Goal: Information Seeking & Learning: Learn about a topic

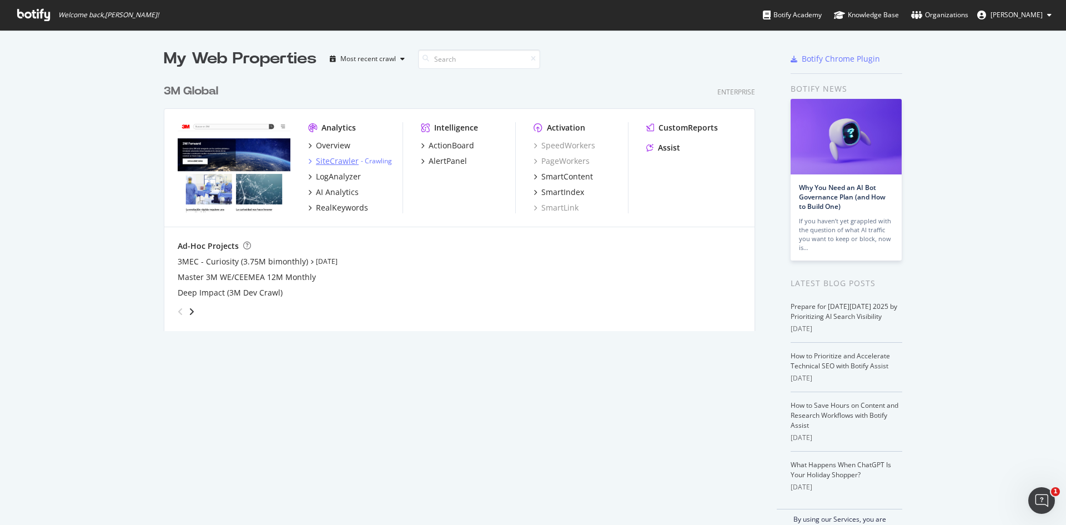
click at [325, 160] on div "SiteCrawler" at bounding box center [337, 160] width 43 height 11
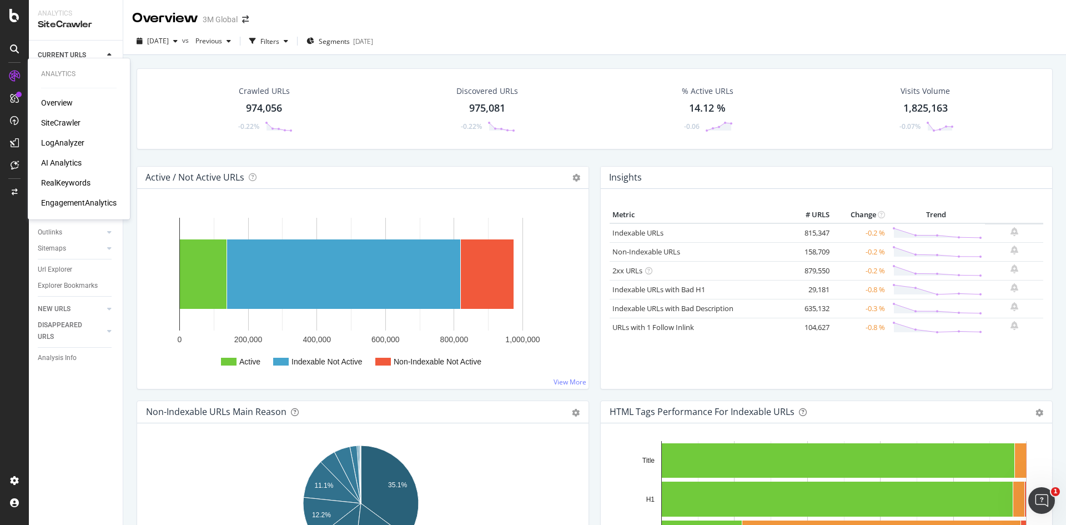
click at [47, 181] on div "RealKeywords" at bounding box center [65, 182] width 49 height 11
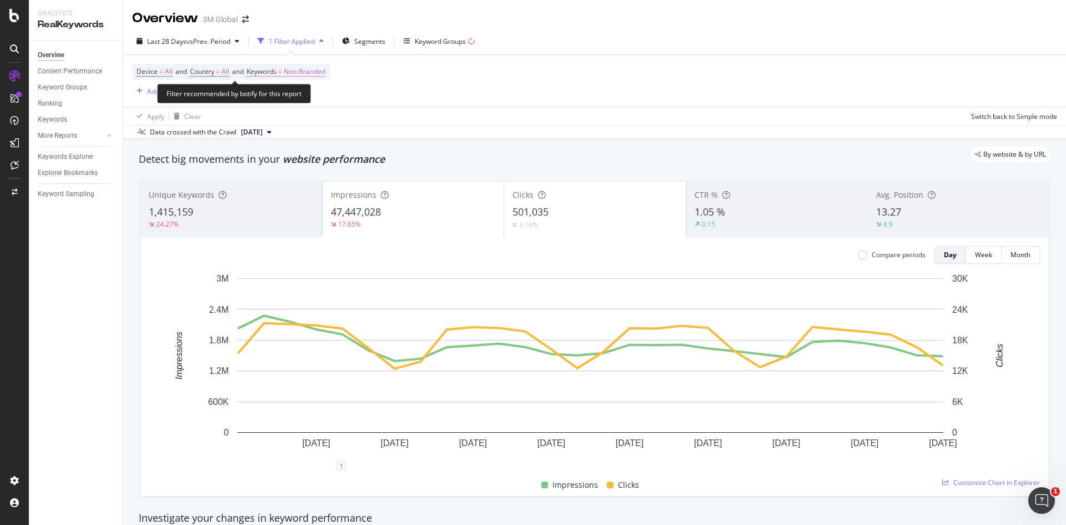
click at [306, 69] on span "Non-Branded" at bounding box center [305, 72] width 42 height 16
click at [316, 97] on icon "button" at bounding box center [315, 97] width 4 height 7
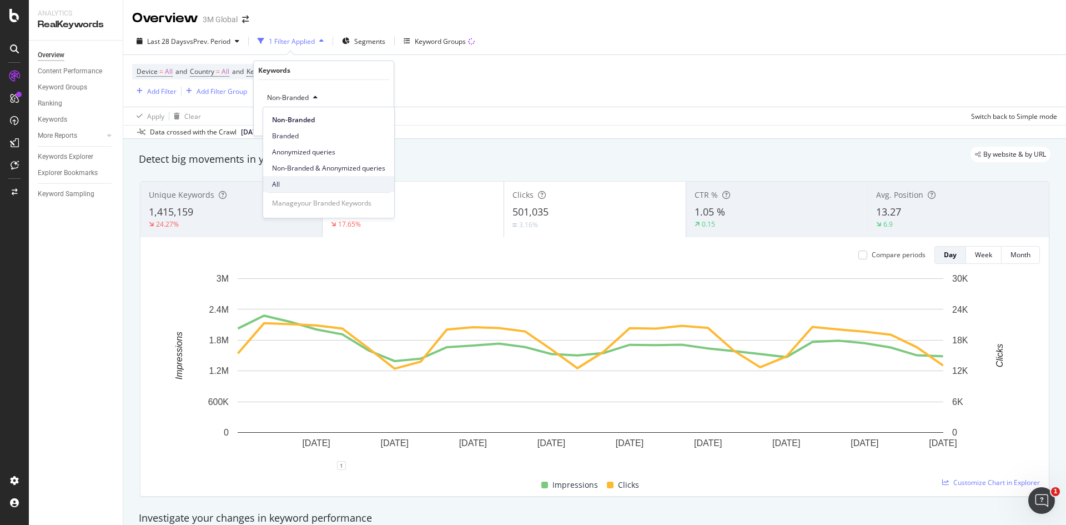
click at [272, 177] on div "All" at bounding box center [328, 184] width 131 height 16
click at [370, 123] on div "Apply" at bounding box center [376, 121] width 17 height 9
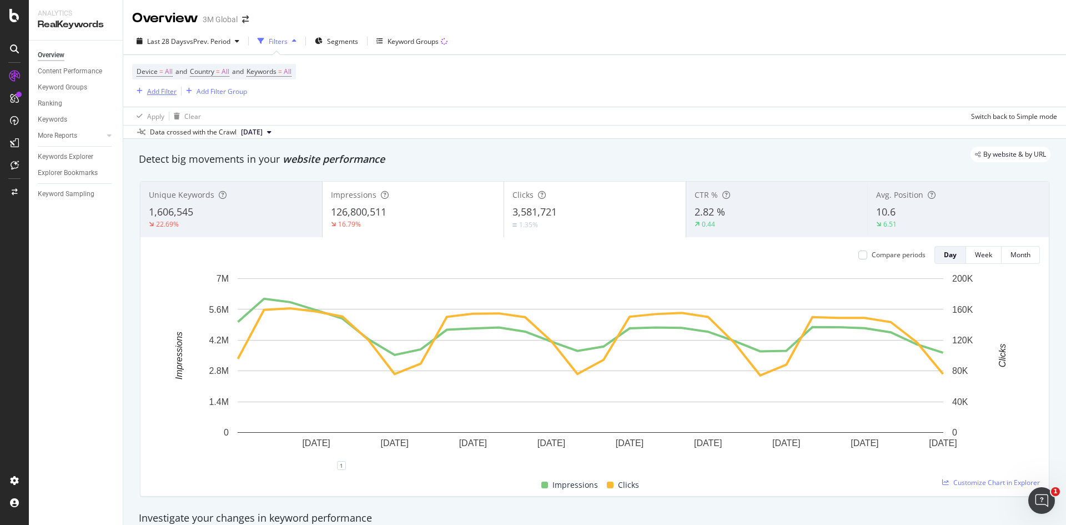
click at [155, 91] on div "Add Filter" at bounding box center [161, 91] width 29 height 9
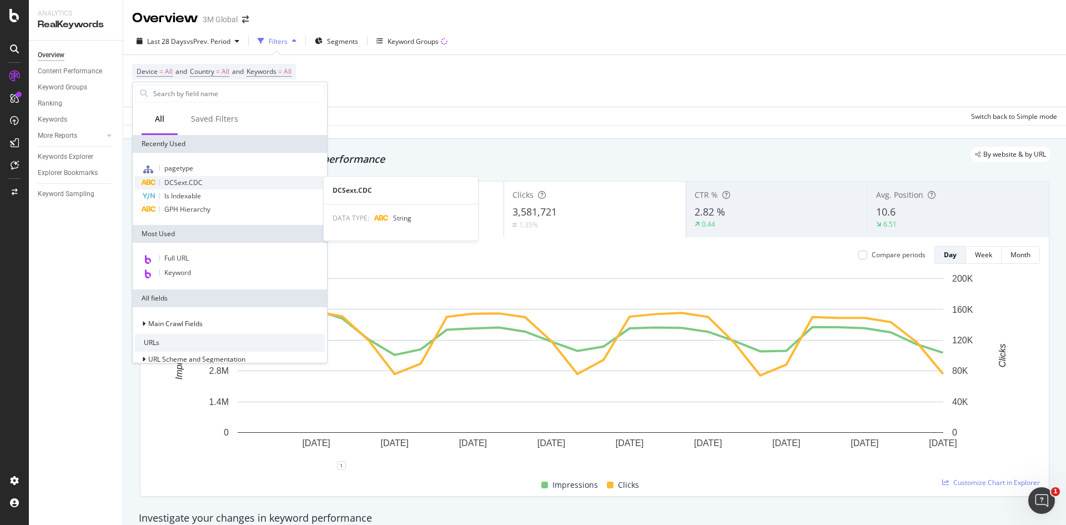
click at [180, 181] on span "DCSext.CDC" at bounding box center [183, 182] width 38 height 9
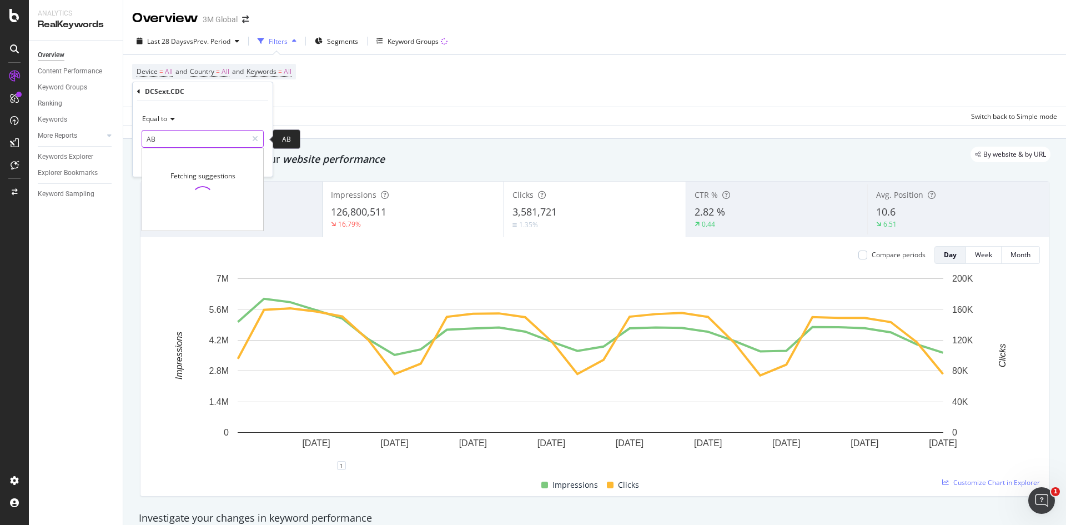
click at [173, 137] on input "AB" at bounding box center [194, 139] width 105 height 18
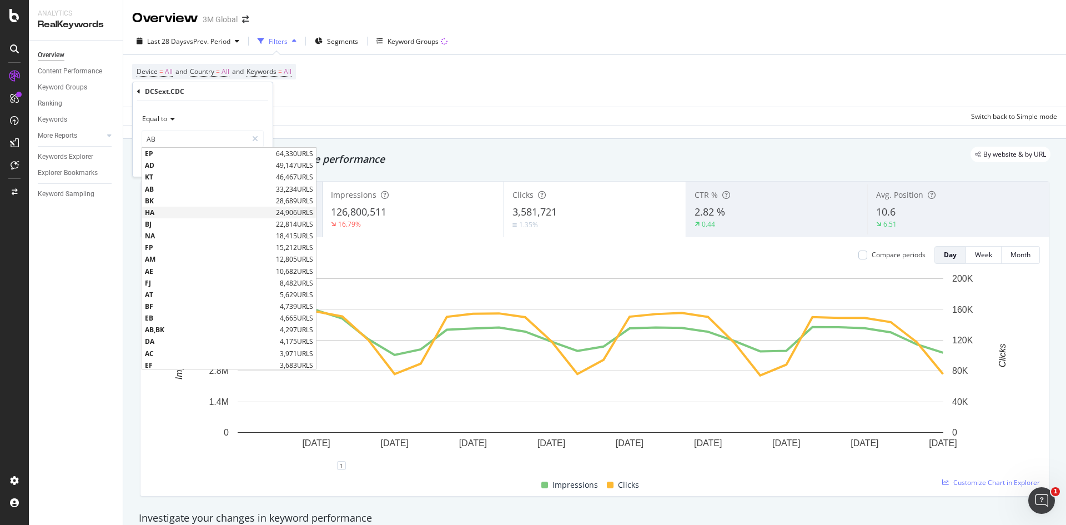
click at [156, 213] on span "HA" at bounding box center [209, 212] width 128 height 9
type input "HA"
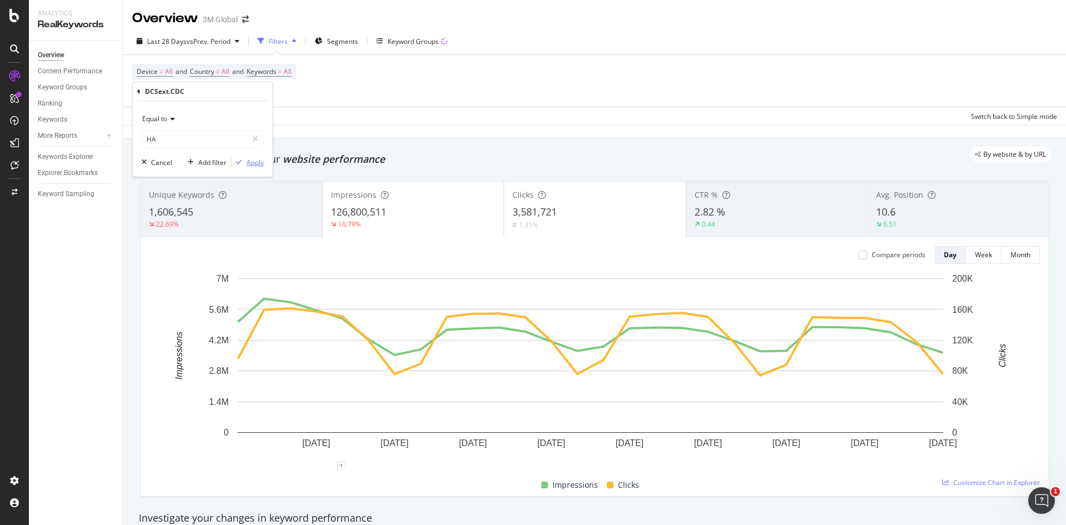
click at [252, 163] on div "Apply" at bounding box center [255, 162] width 17 height 9
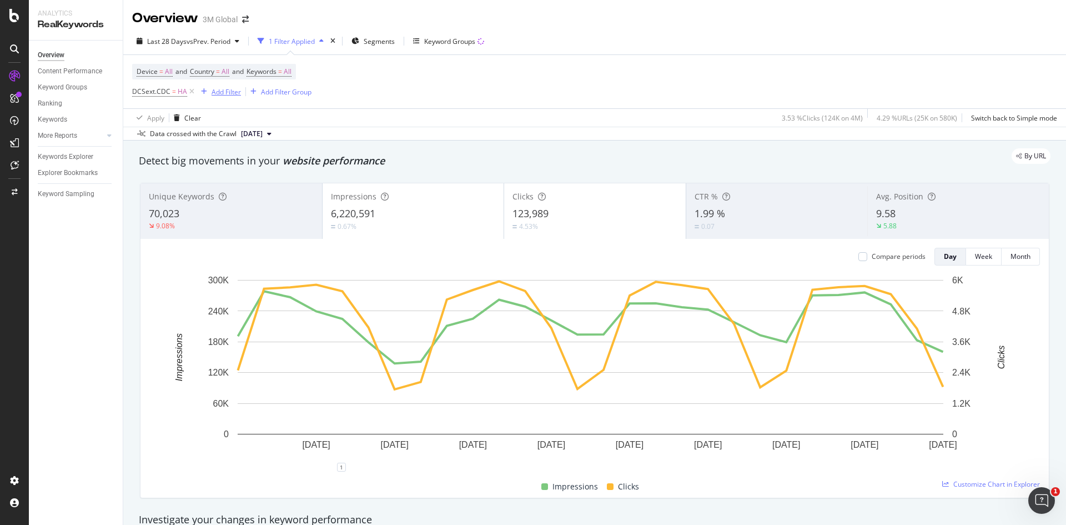
click at [232, 90] on div "Add Filter" at bounding box center [226, 91] width 29 height 9
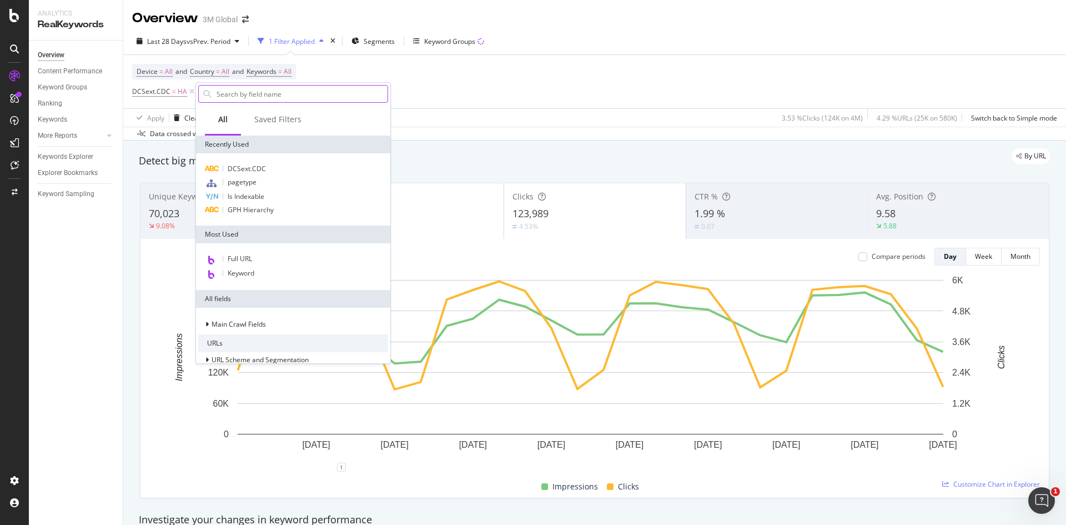
click at [233, 100] on input "text" at bounding box center [301, 94] width 172 height 17
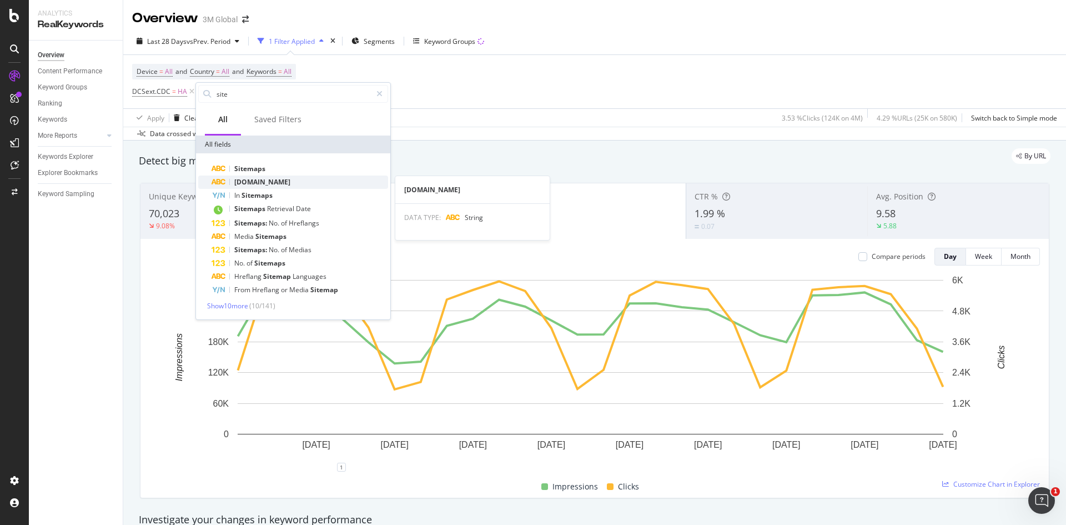
type input "site"
click at [262, 183] on span "[DOMAIN_NAME]" at bounding box center [262, 181] width 56 height 9
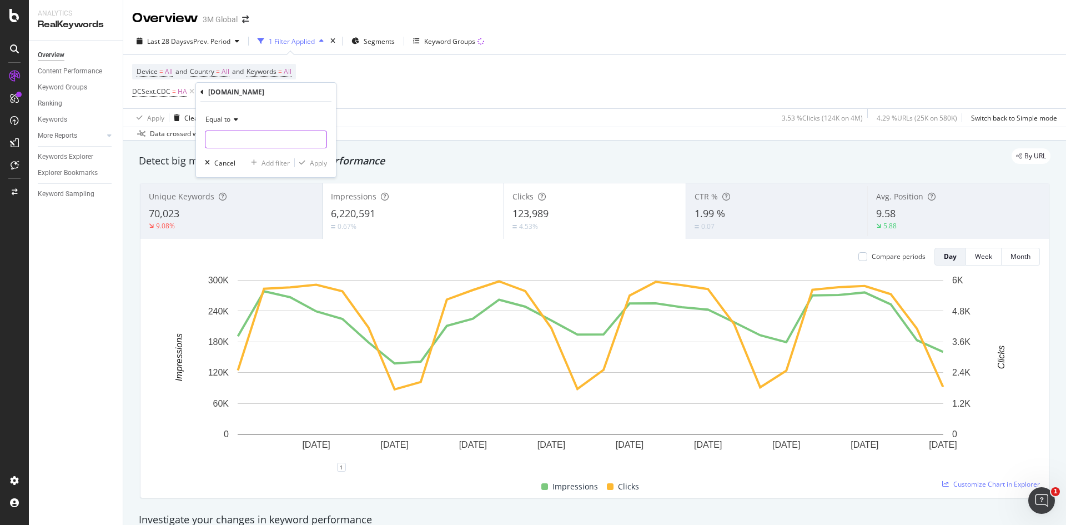
click at [254, 138] on input "text" at bounding box center [265, 139] width 121 height 18
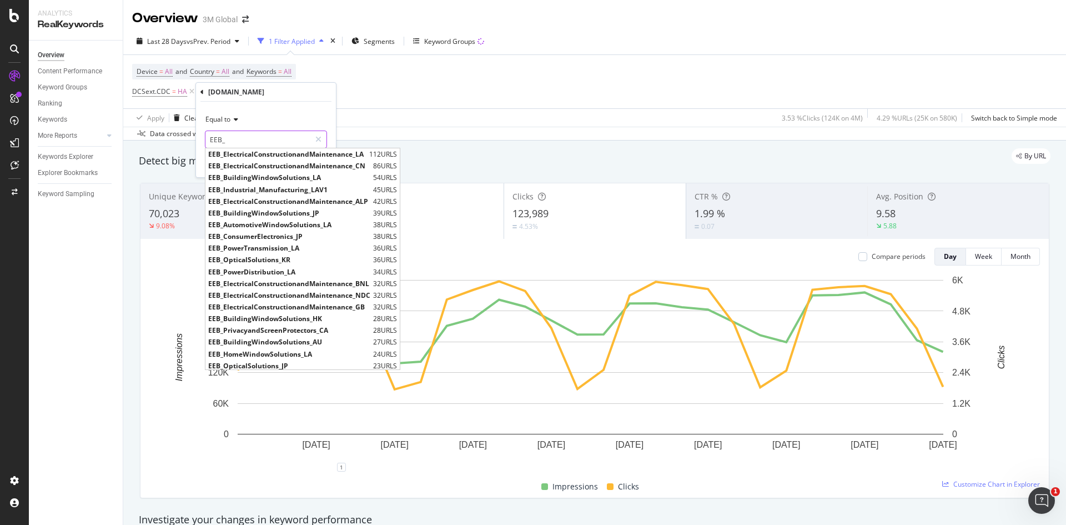
type input "EEB_"
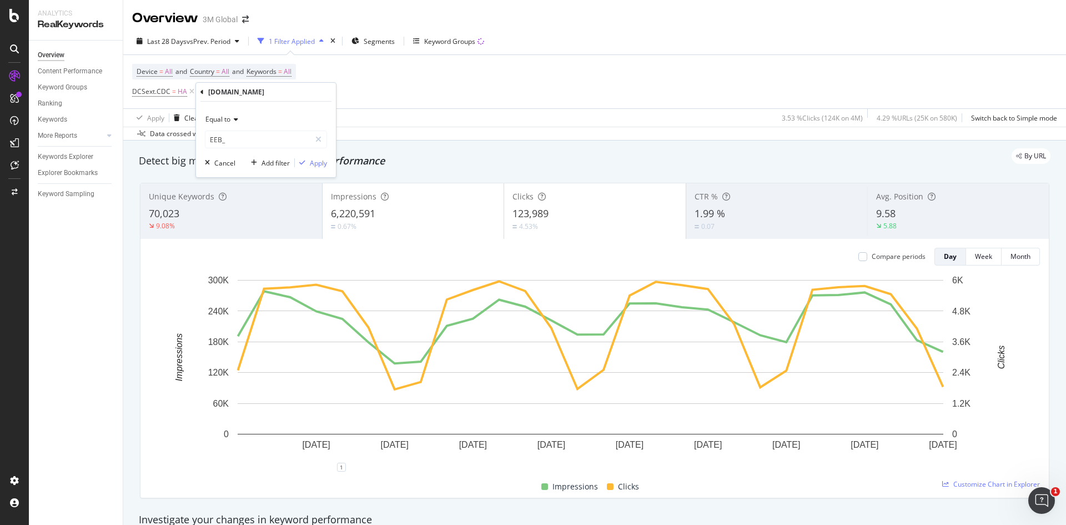
click at [237, 118] on icon at bounding box center [234, 119] width 8 height 7
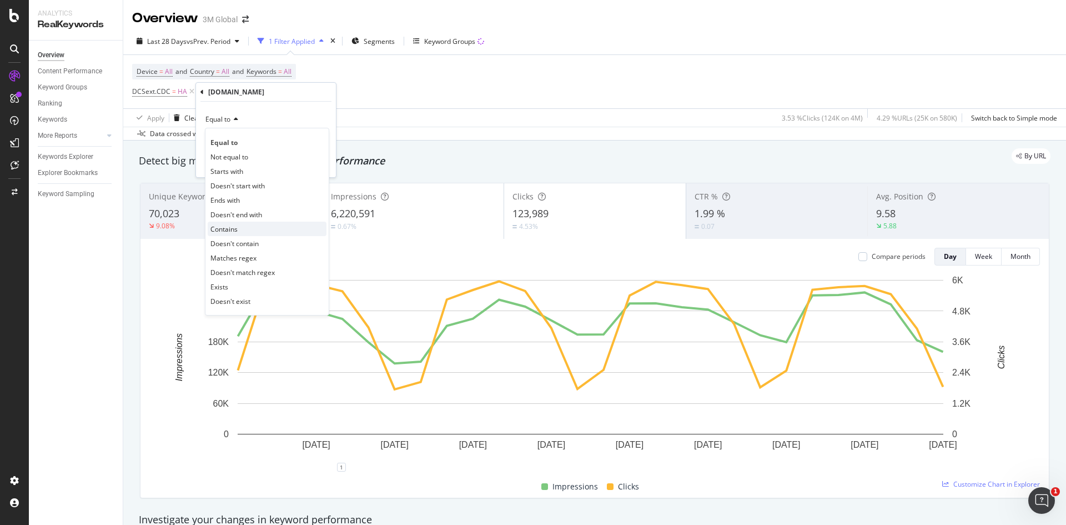
click at [249, 229] on div "Contains" at bounding box center [267, 229] width 119 height 14
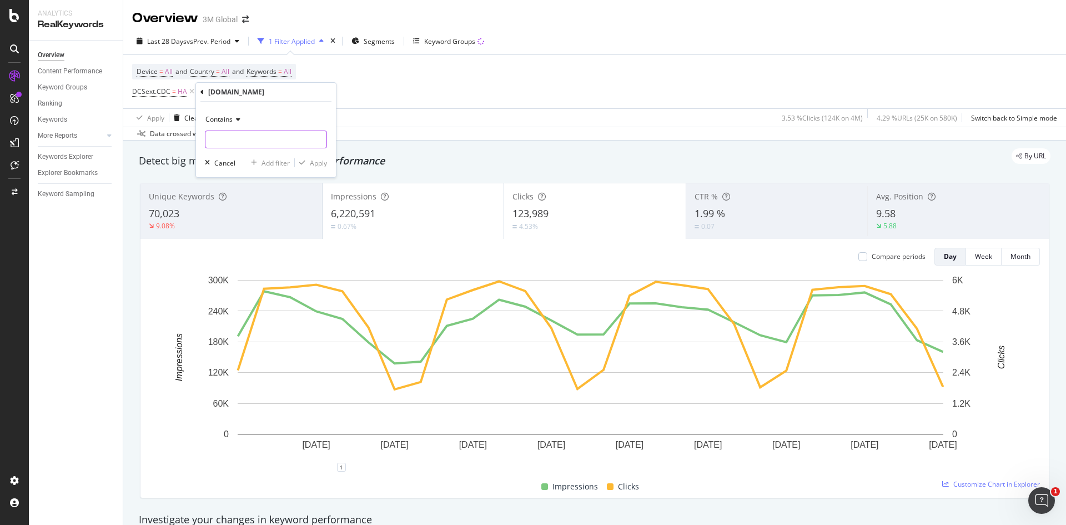
click at [253, 139] on input "text" at bounding box center [265, 139] width 121 height 18
click at [247, 137] on input "EEB_" at bounding box center [257, 139] width 105 height 18
type input "EEB_ElectricalConstructionandMaintenance"
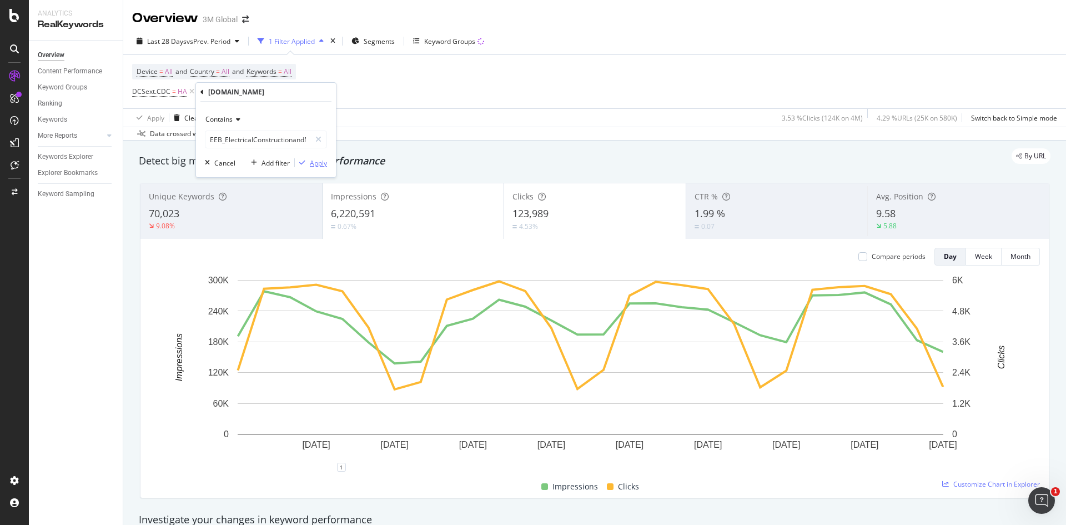
click at [323, 166] on div "Apply" at bounding box center [318, 162] width 17 height 9
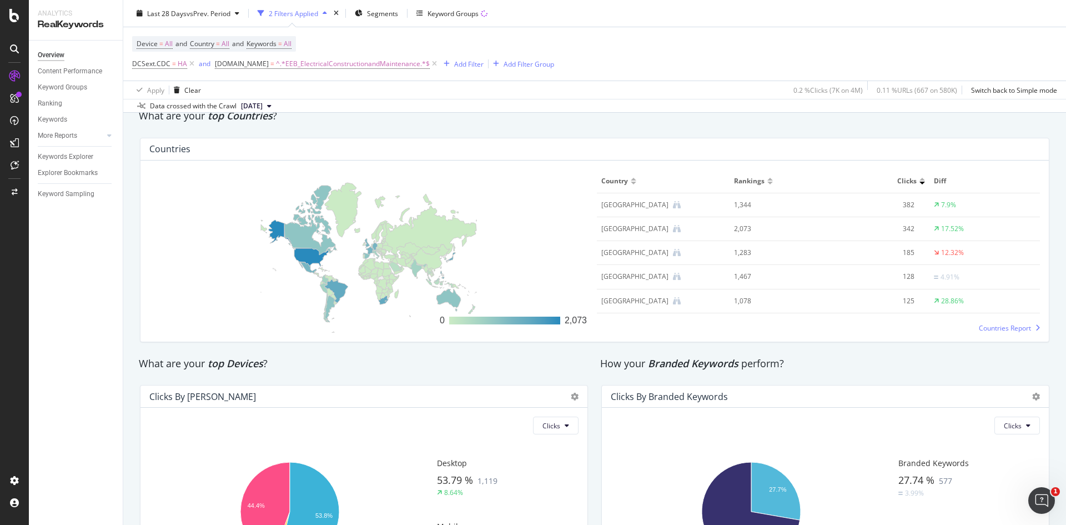
scroll to position [1618, 0]
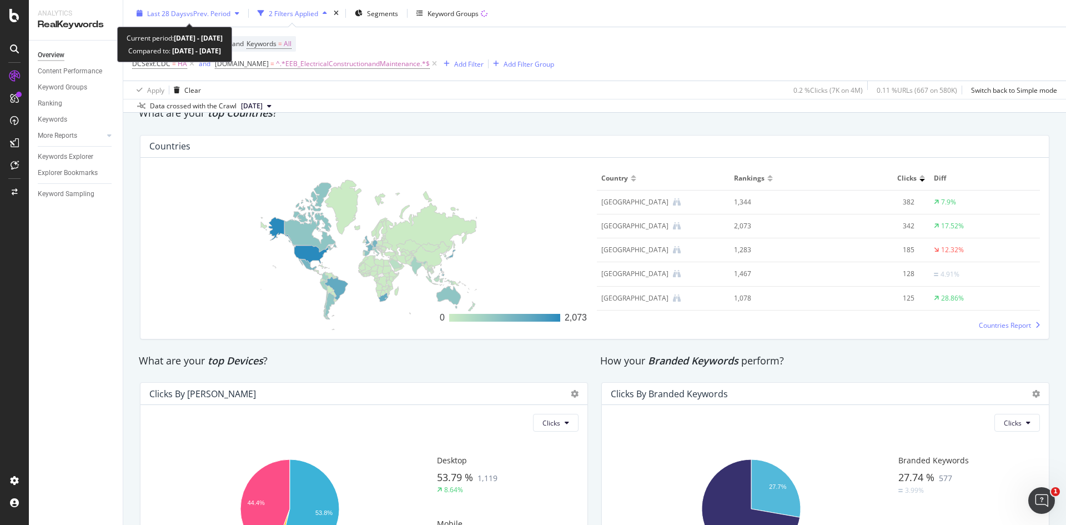
click at [239, 11] on icon "button" at bounding box center [237, 13] width 4 height 7
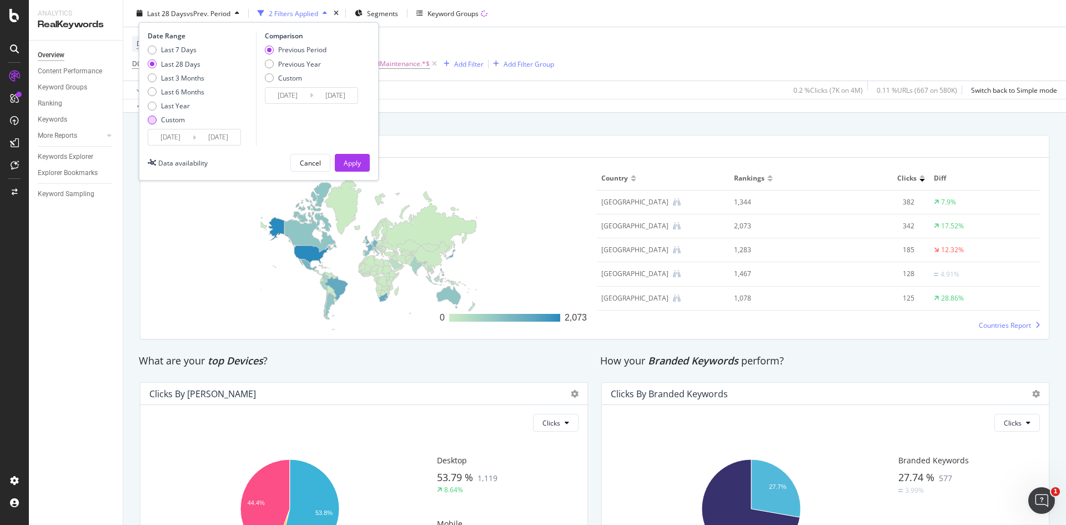
click at [150, 117] on div "Custom" at bounding box center [152, 119] width 9 height 9
click at [167, 139] on input "[DATE]" at bounding box center [170, 137] width 44 height 16
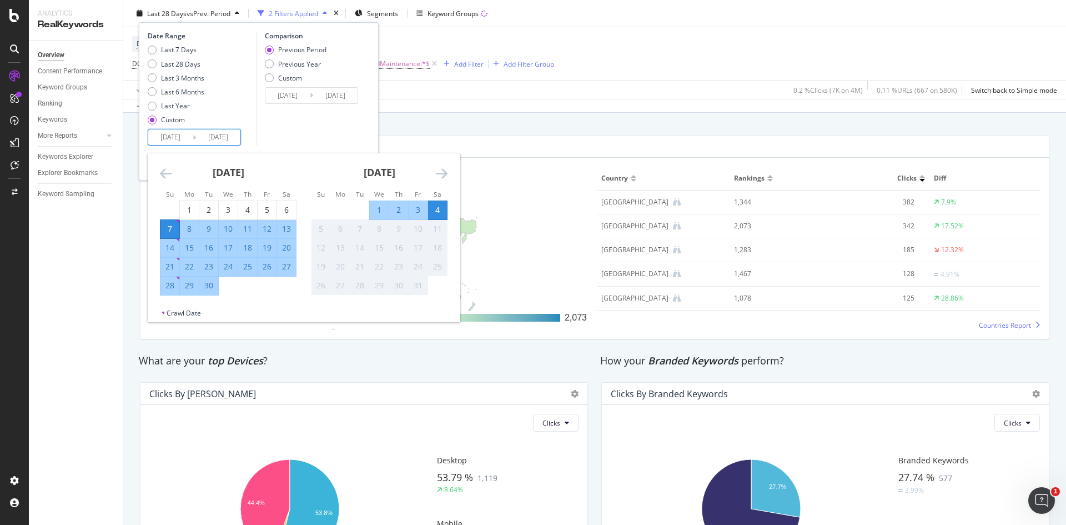
click at [168, 174] on icon "Move backward to switch to the previous month." at bounding box center [166, 173] width 12 height 13
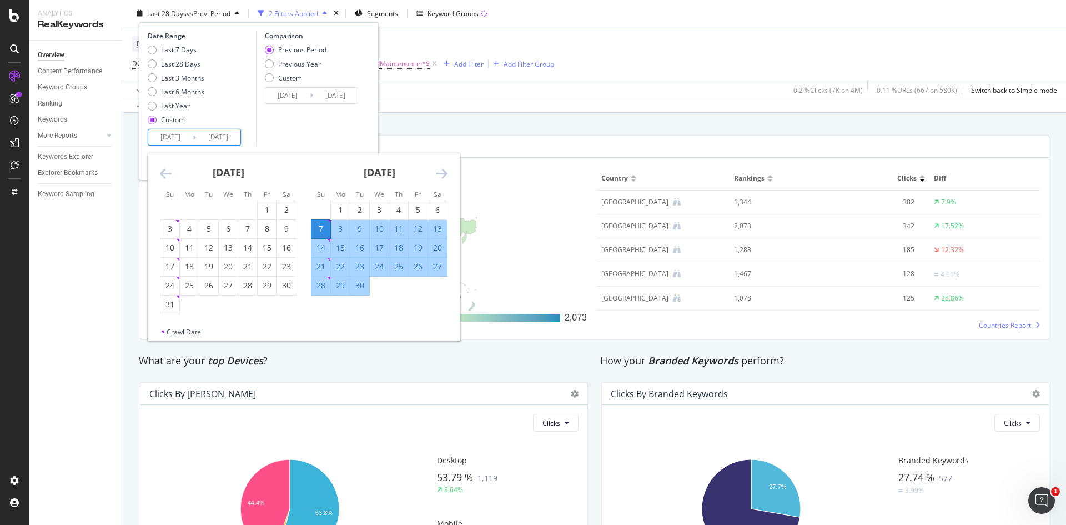
click at [168, 174] on icon "Move backward to switch to the previous month." at bounding box center [166, 173] width 12 height 13
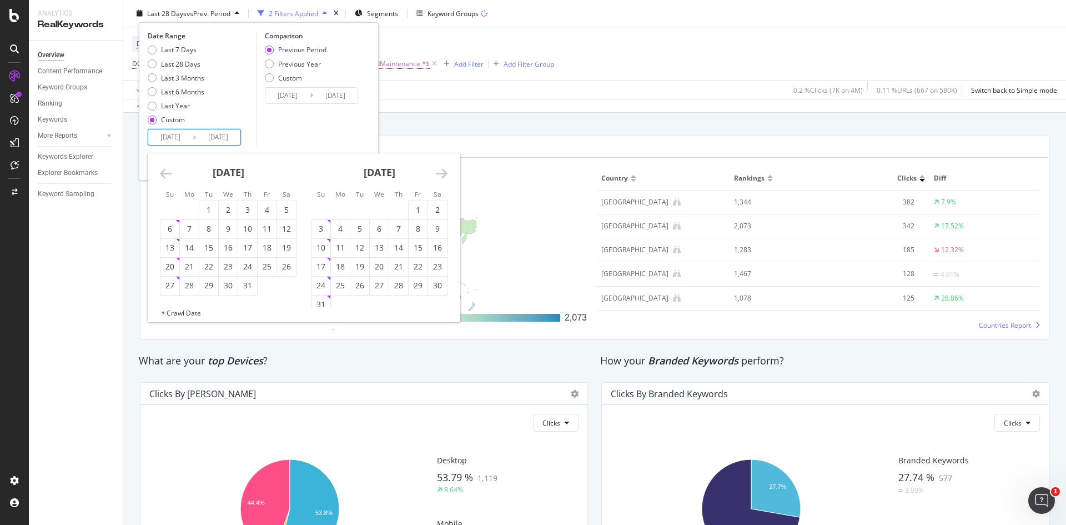
click at [160, 171] on icon "Move backward to switch to the previous month." at bounding box center [166, 173] width 12 height 13
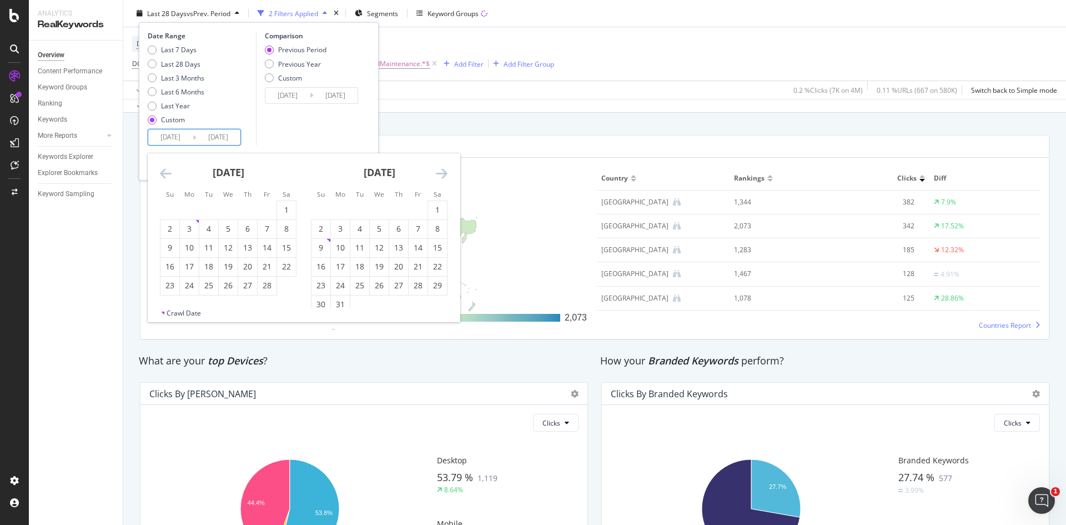
click at [160, 171] on icon "Move backward to switch to the previous month." at bounding box center [166, 173] width 12 height 13
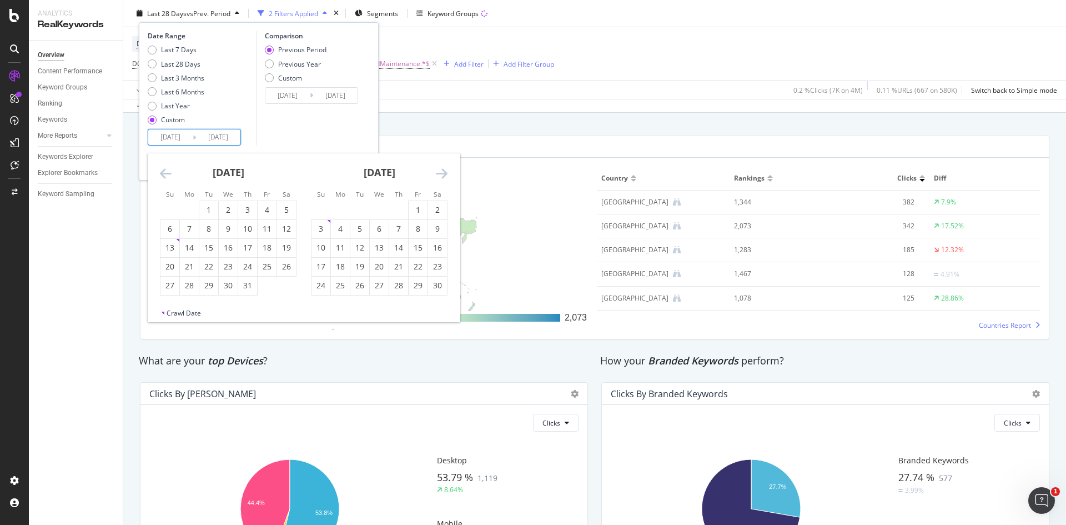
click at [160, 171] on icon "Move backward to switch to the previous month." at bounding box center [166, 173] width 12 height 13
click at [442, 172] on icon "Move forward to switch to the next month." at bounding box center [442, 173] width 12 height 13
click at [356, 209] on div "1" at bounding box center [359, 209] width 19 height 11
type input "[DATE]"
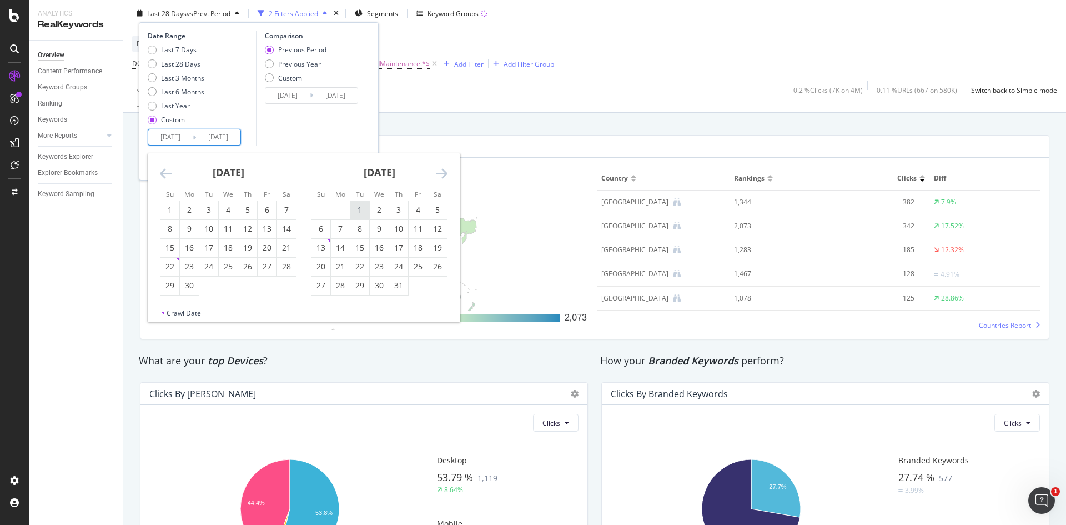
type input "[DATE]"
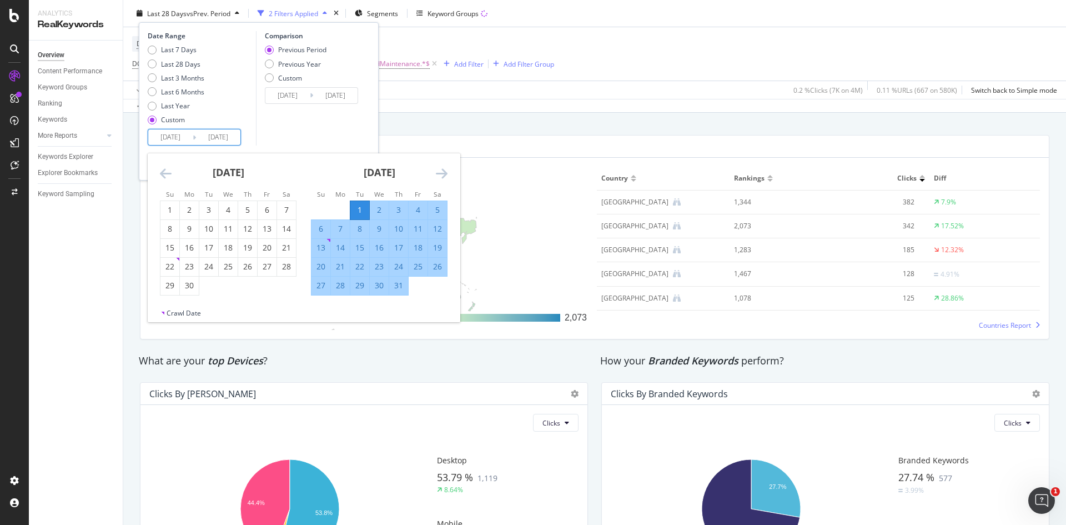
click at [440, 173] on icon "Move forward to switch to the next month." at bounding box center [442, 173] width 12 height 13
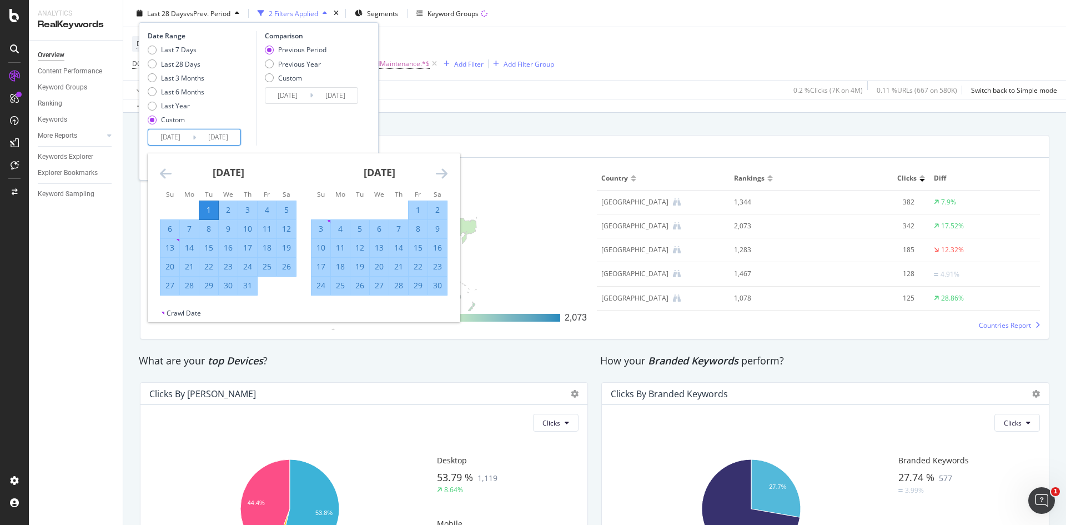
click at [440, 173] on icon "Move forward to switch to the next month." at bounding box center [442, 173] width 12 height 13
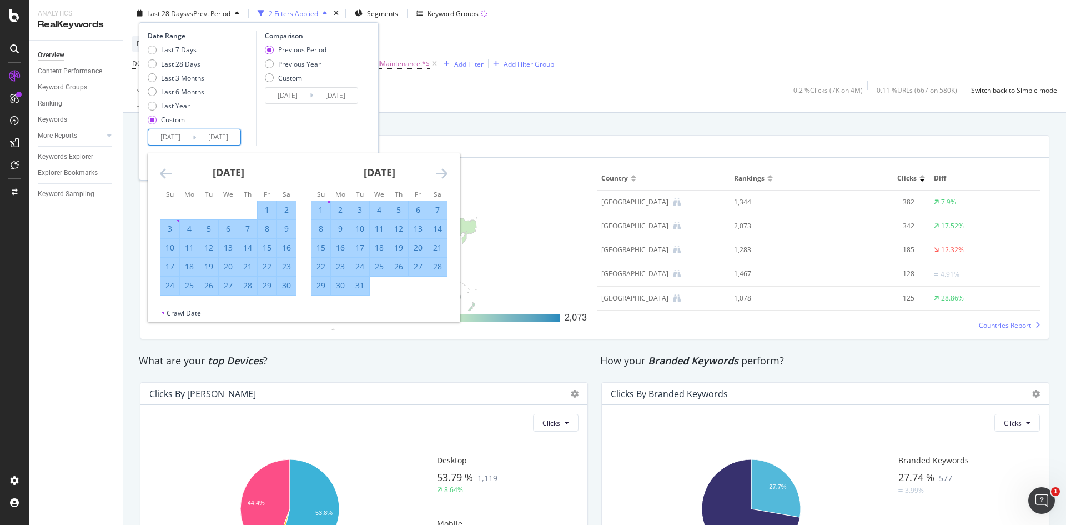
click at [440, 173] on icon "Move forward to switch to the next month." at bounding box center [442, 173] width 12 height 13
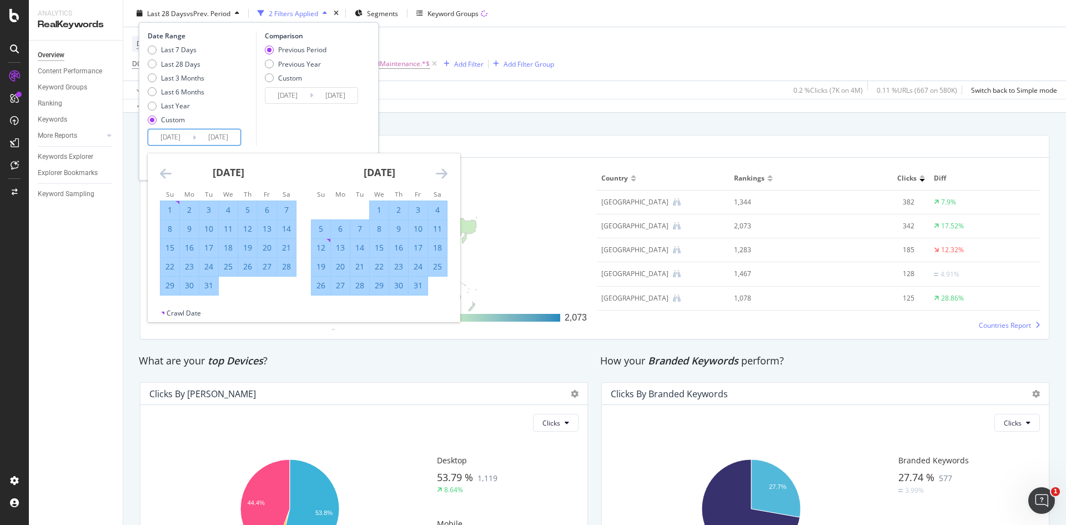
click at [440, 173] on icon "Move forward to switch to the next month." at bounding box center [442, 173] width 12 height 13
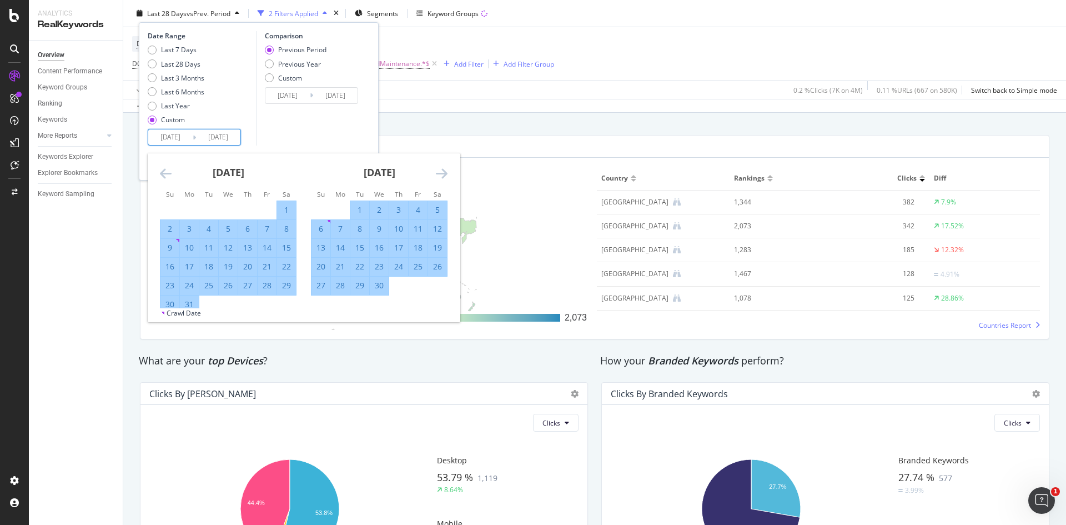
click at [440, 173] on icon "Move forward to switch to the next month." at bounding box center [442, 173] width 12 height 13
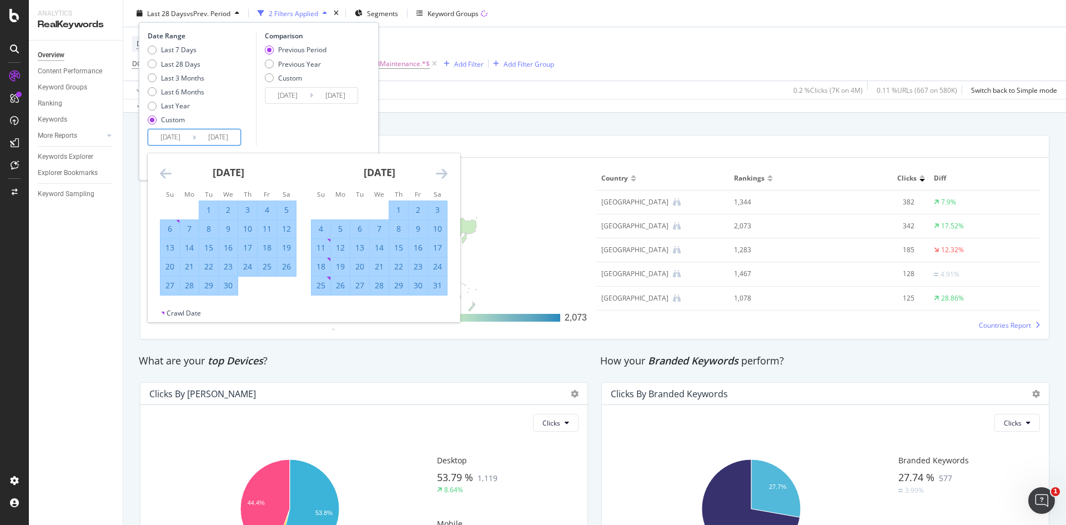
click at [440, 173] on icon "Move forward to switch to the next month." at bounding box center [442, 173] width 12 height 13
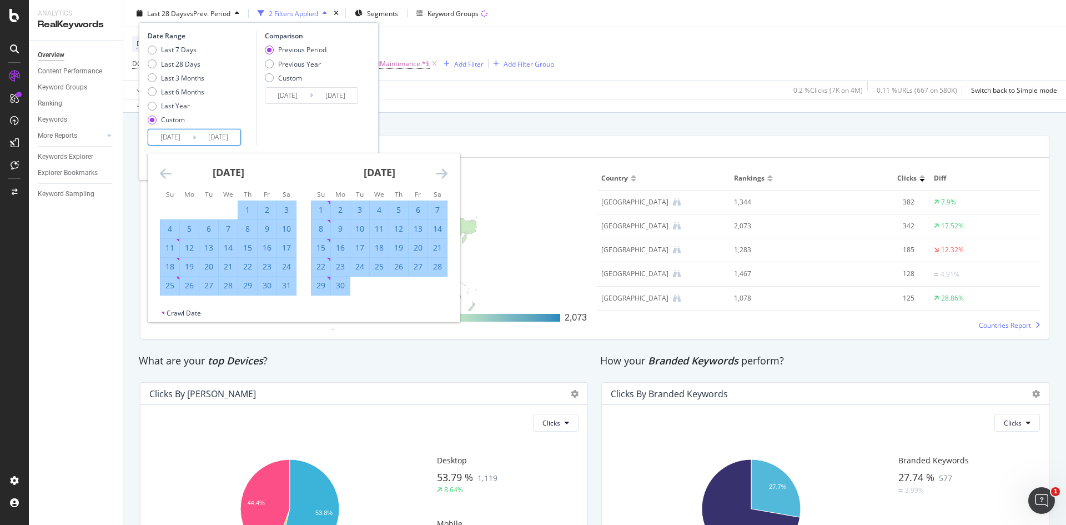
click at [440, 173] on icon "Move forward to switch to the next month." at bounding box center [442, 173] width 12 height 13
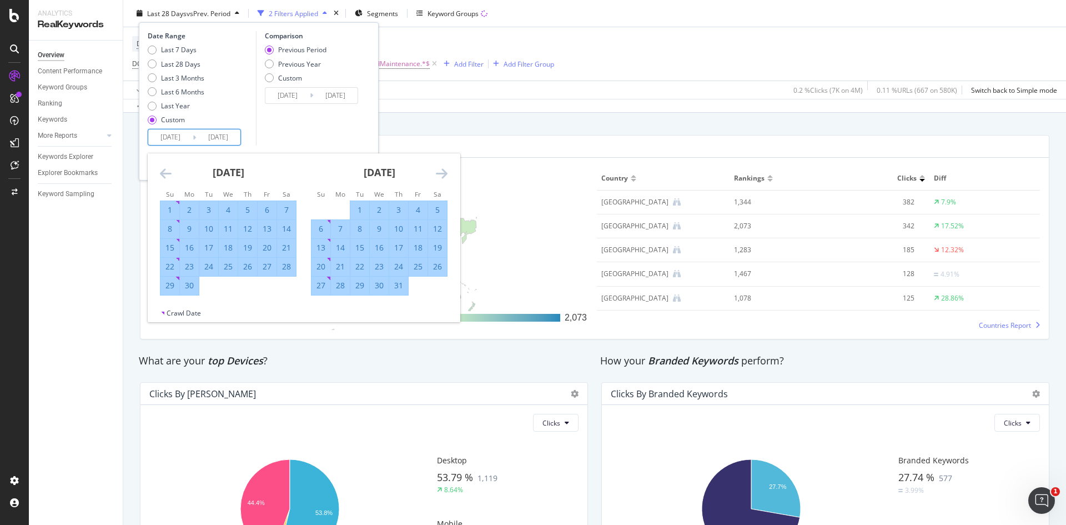
click at [440, 173] on icon "Move forward to switch to the next month." at bounding box center [442, 173] width 12 height 13
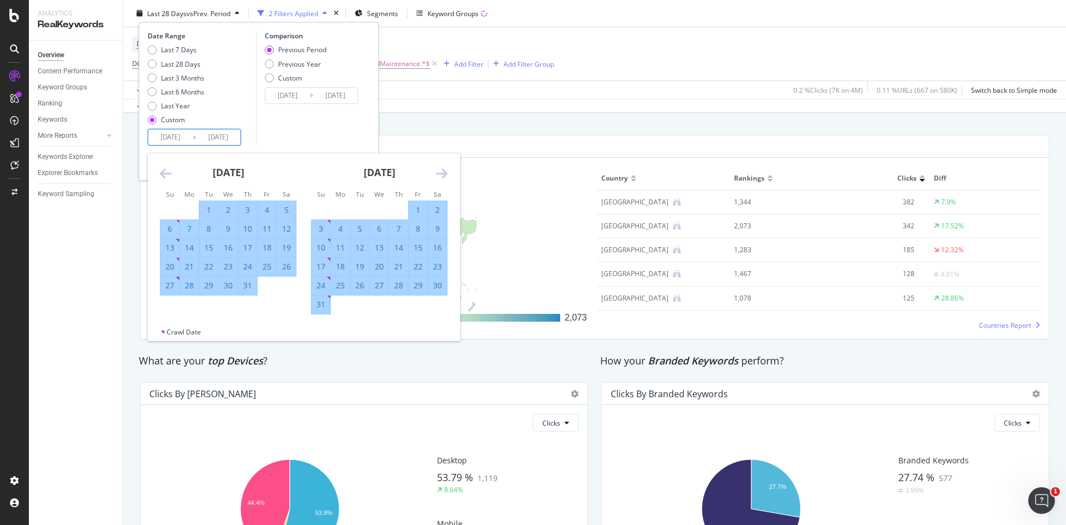
click at [440, 173] on icon "Move forward to switch to the next month." at bounding box center [442, 173] width 12 height 13
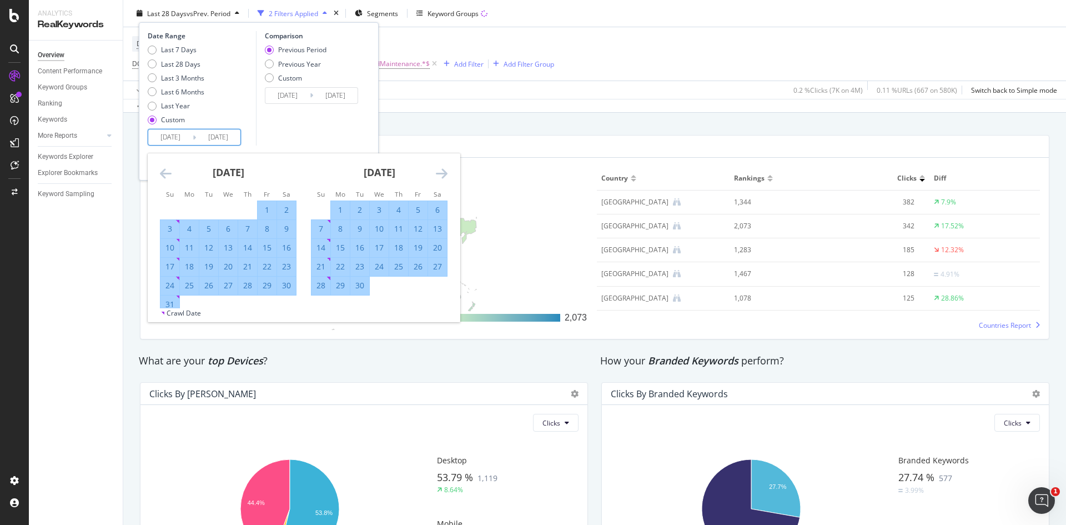
click at [359, 287] on div "30" at bounding box center [359, 285] width 19 height 11
type input "[DATE]"
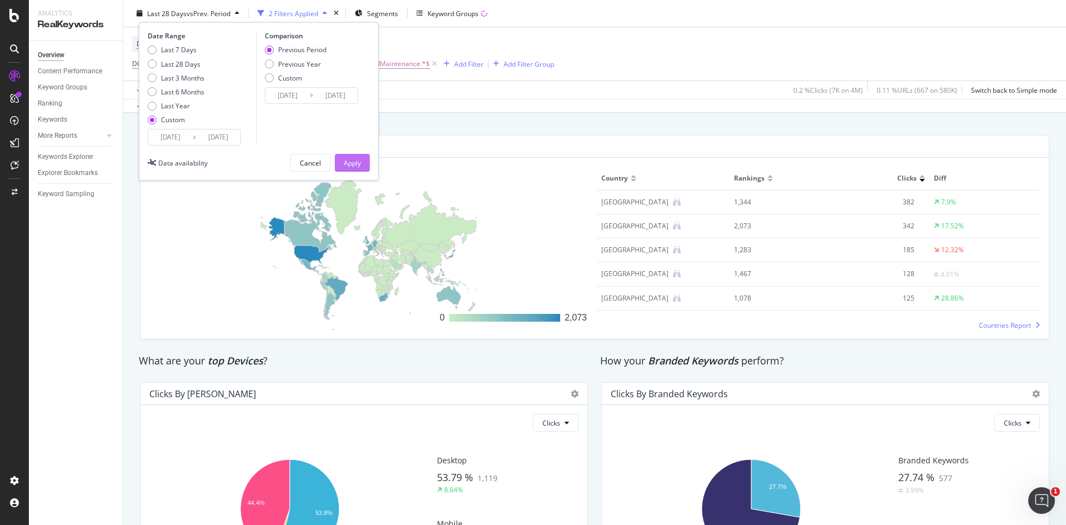
click at [359, 161] on div "Apply" at bounding box center [352, 162] width 17 height 9
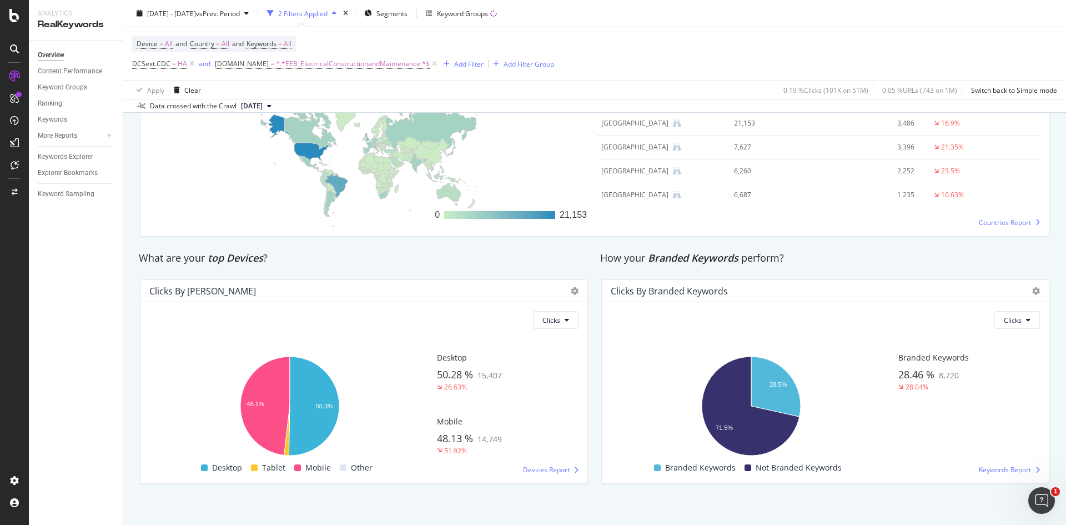
scroll to position [1726, 0]
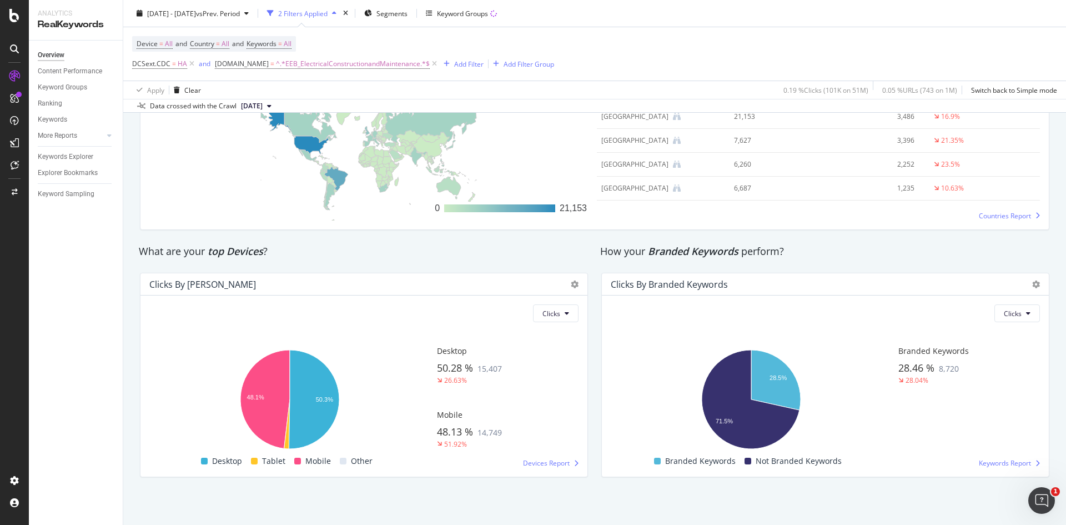
drag, startPoint x: 649, startPoint y: 513, endPoint x: 723, endPoint y: 481, distance: 80.3
click at [1026, 311] on icon at bounding box center [1028, 313] width 4 height 7
click at [565, 313] on icon at bounding box center [567, 313] width 4 height 7
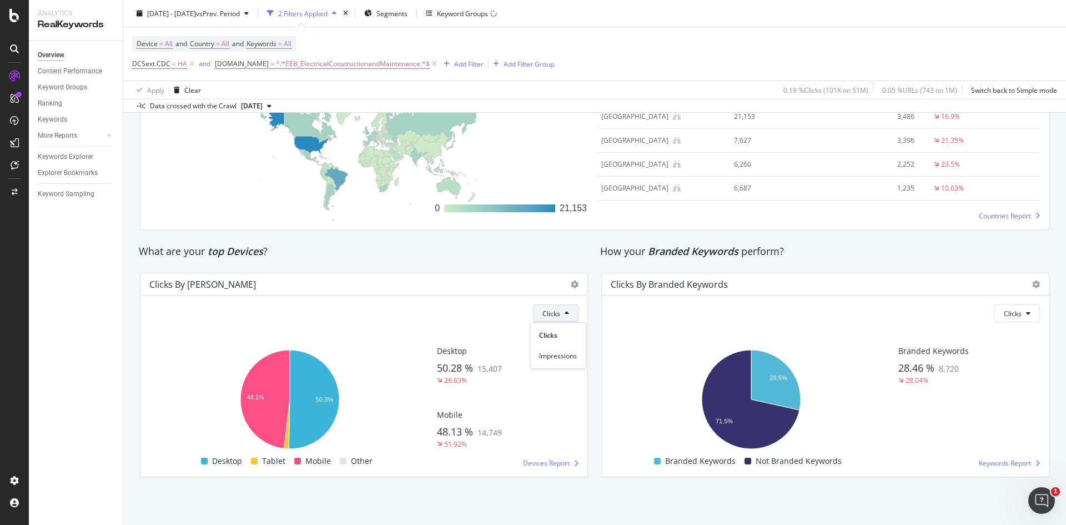
click at [565, 313] on icon at bounding box center [567, 313] width 4 height 7
click at [1026, 311] on icon at bounding box center [1028, 313] width 4 height 7
click at [1023, 355] on span "Impressions" at bounding box center [1015, 356] width 38 height 10
click at [560, 306] on button "Clicks" at bounding box center [556, 313] width 46 height 18
click at [549, 354] on span "Impressions" at bounding box center [558, 356] width 38 height 10
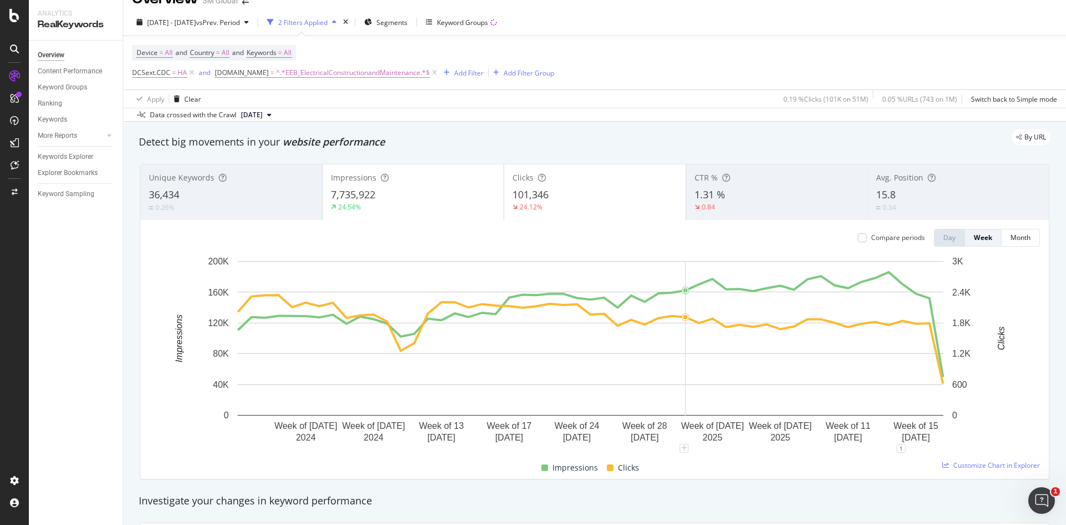
scroll to position [0, 0]
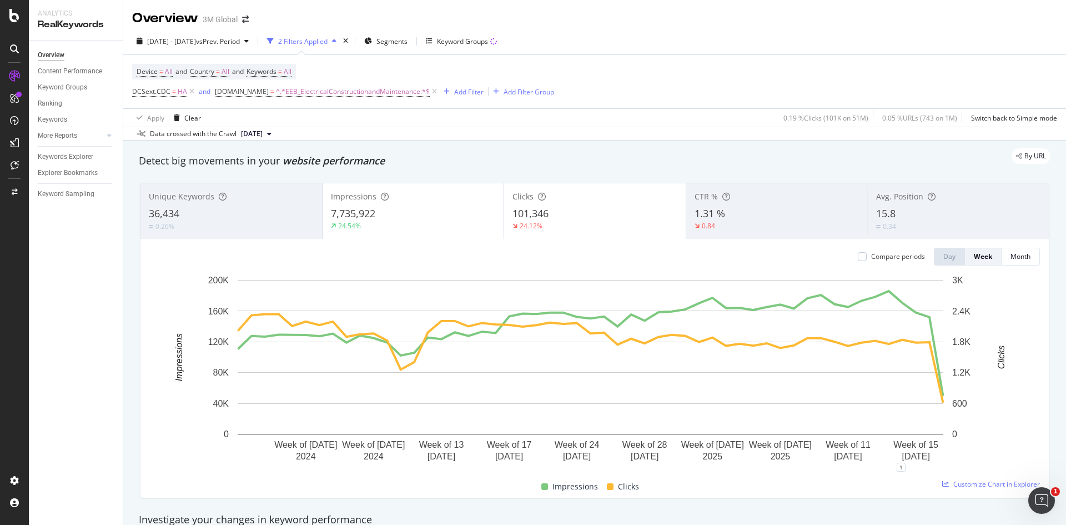
click at [222, 219] on div "36,434" at bounding box center [231, 214] width 165 height 14
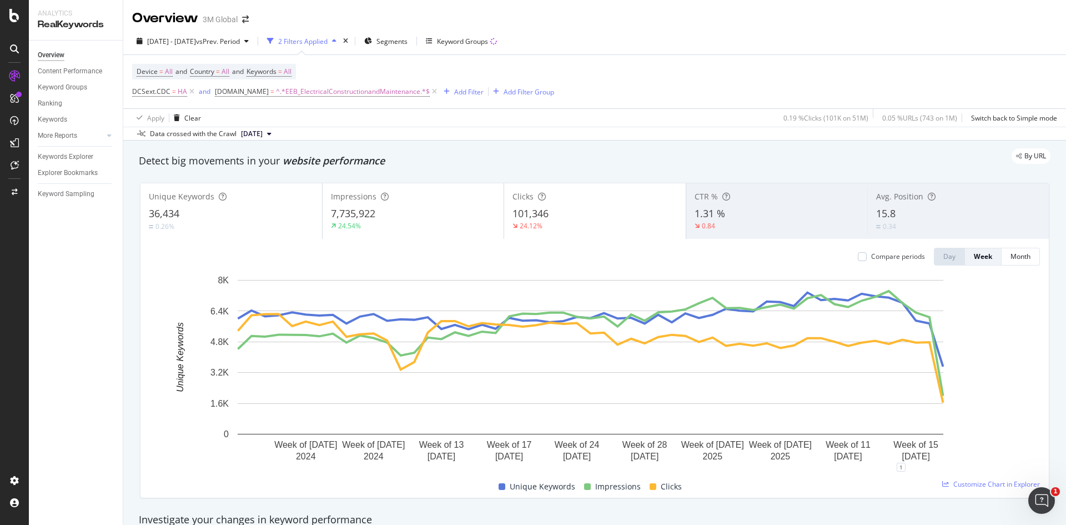
click at [408, 195] on div "Impressions" at bounding box center [413, 196] width 165 height 11
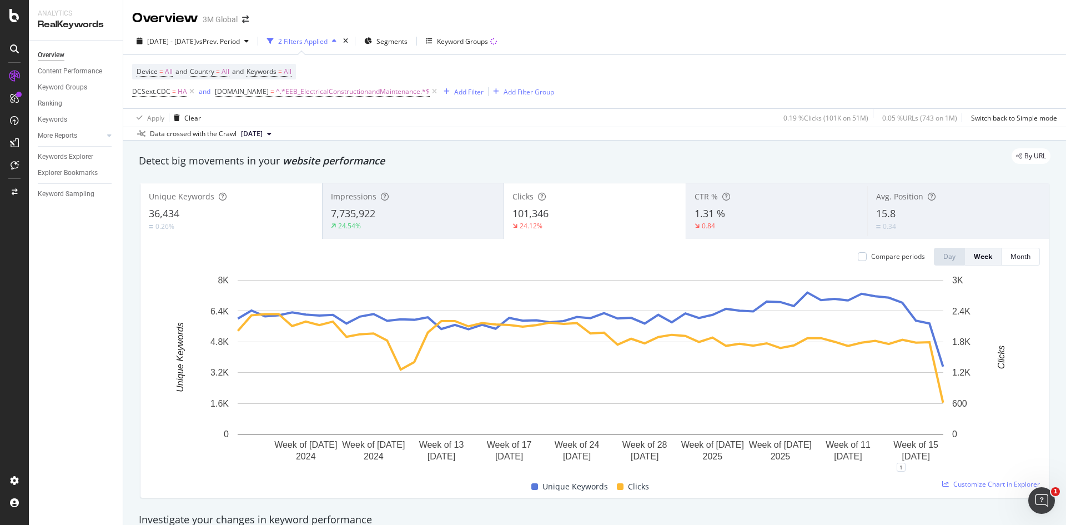
click at [591, 208] on div "101,346" at bounding box center [594, 214] width 165 height 14
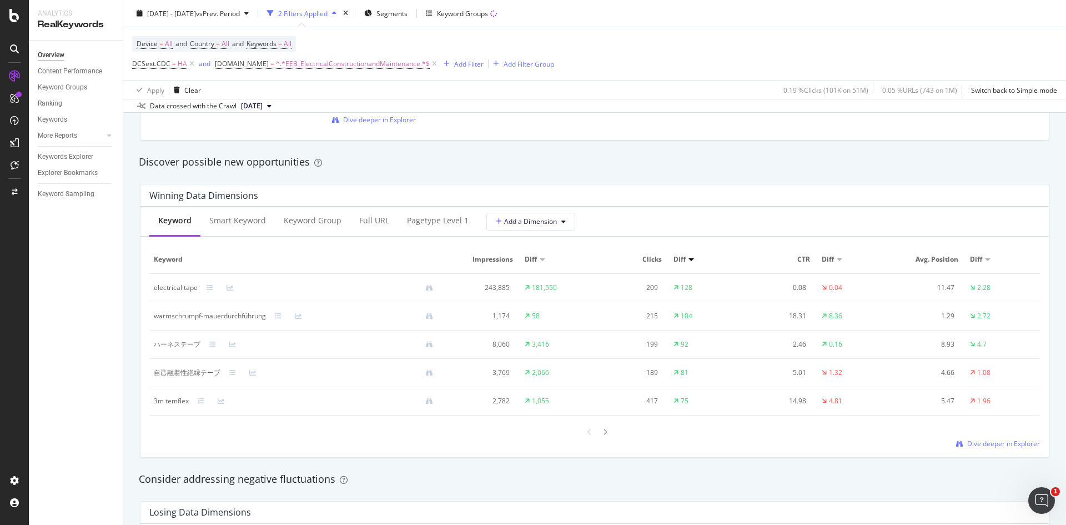
scroll to position [999, 0]
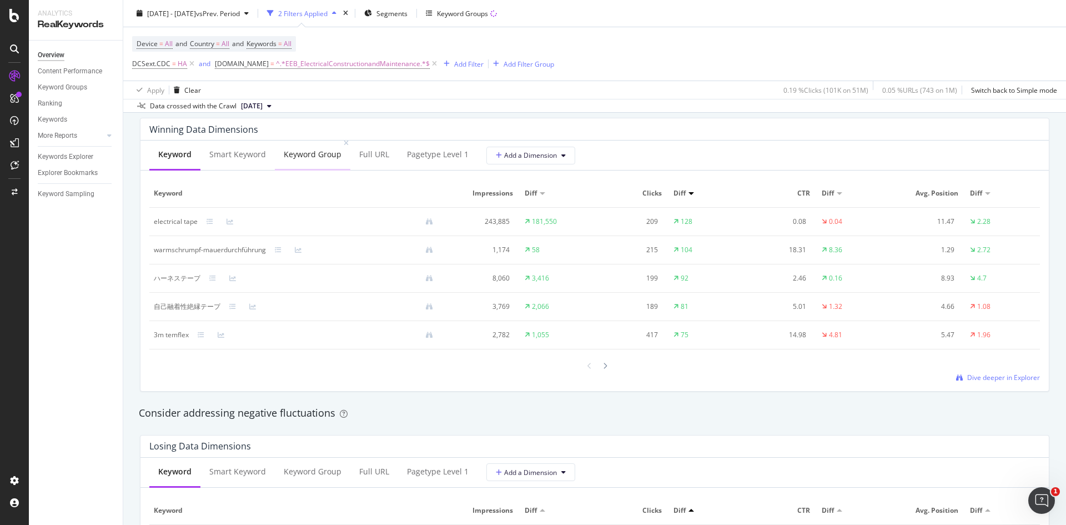
click at [291, 154] on div "Keyword Group" at bounding box center [313, 154] width 58 height 11
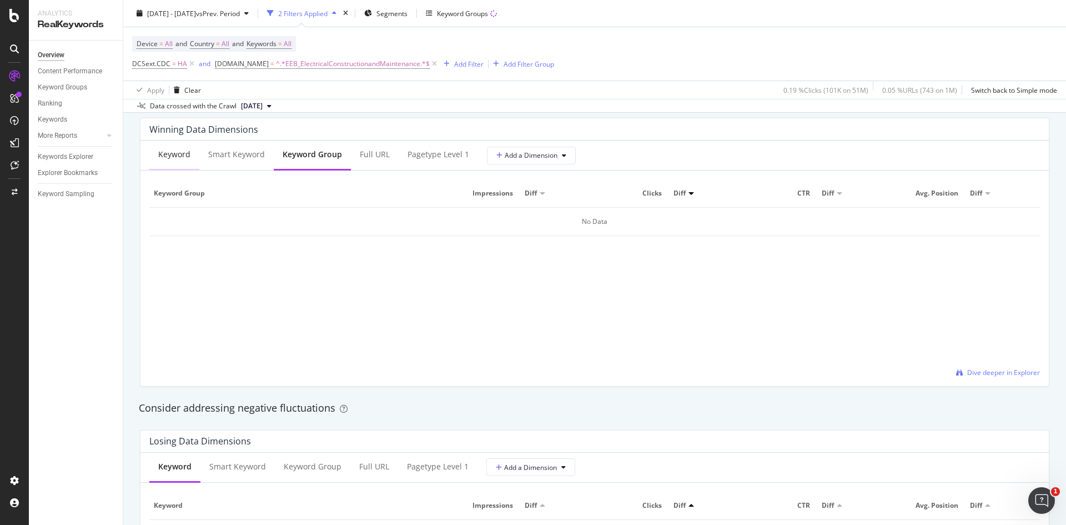
click at [166, 152] on div "Keyword" at bounding box center [174, 154] width 32 height 11
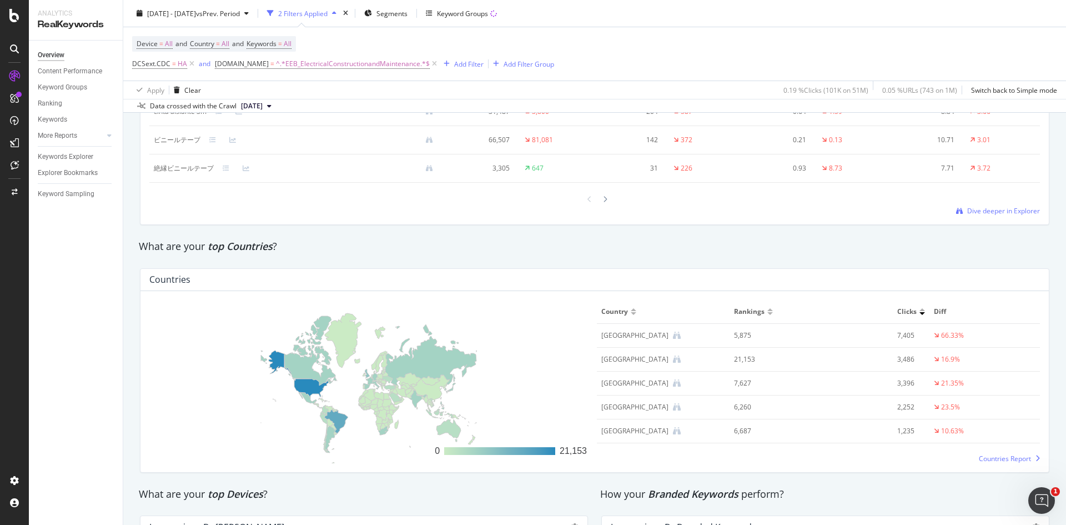
scroll to position [1499, 0]
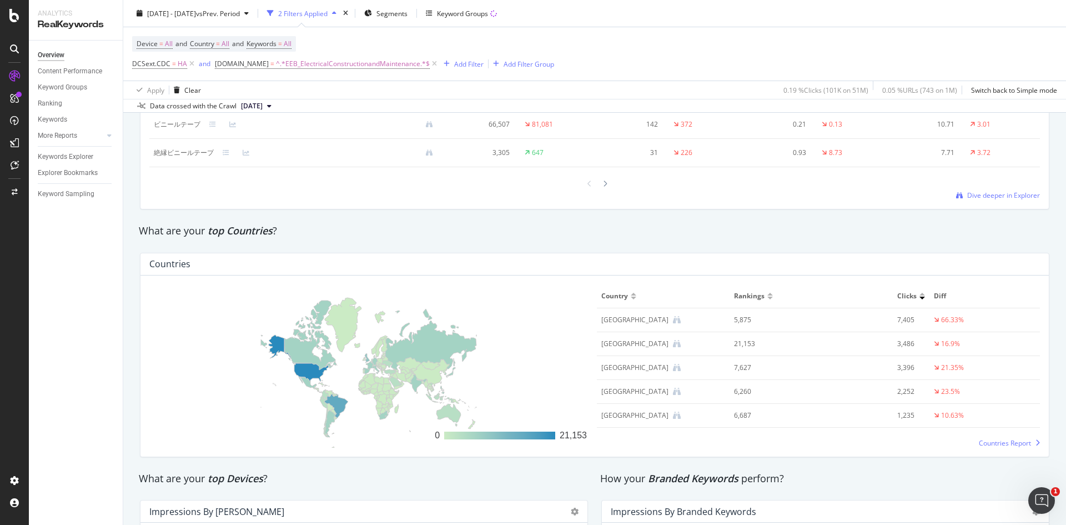
click at [425, 464] on div "Countries 0 21,153 Country Rankings Clicks Diff [GEOGRAPHIC_DATA] 5,875 7,405 6…" at bounding box center [594, 355] width 923 height 222
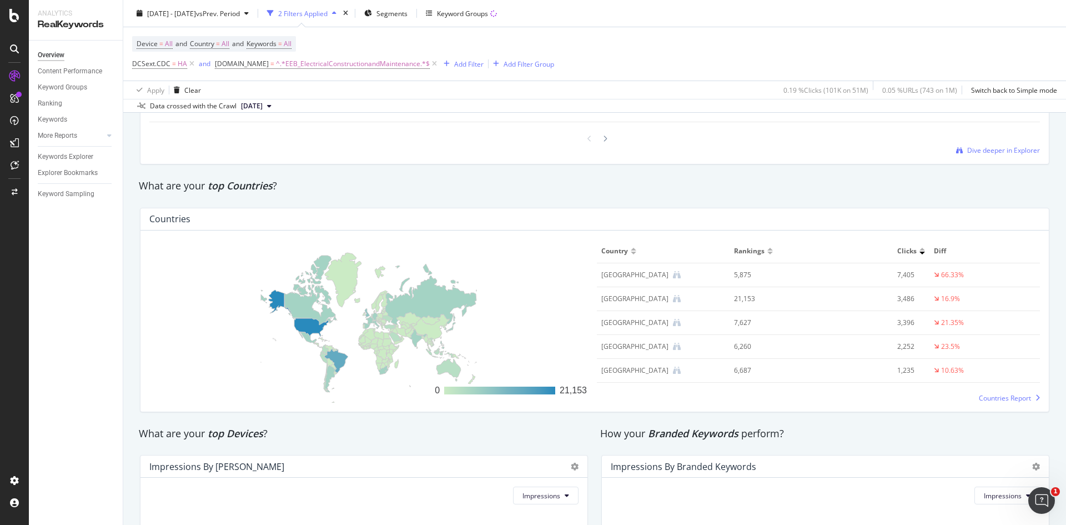
scroll to position [1560, 0]
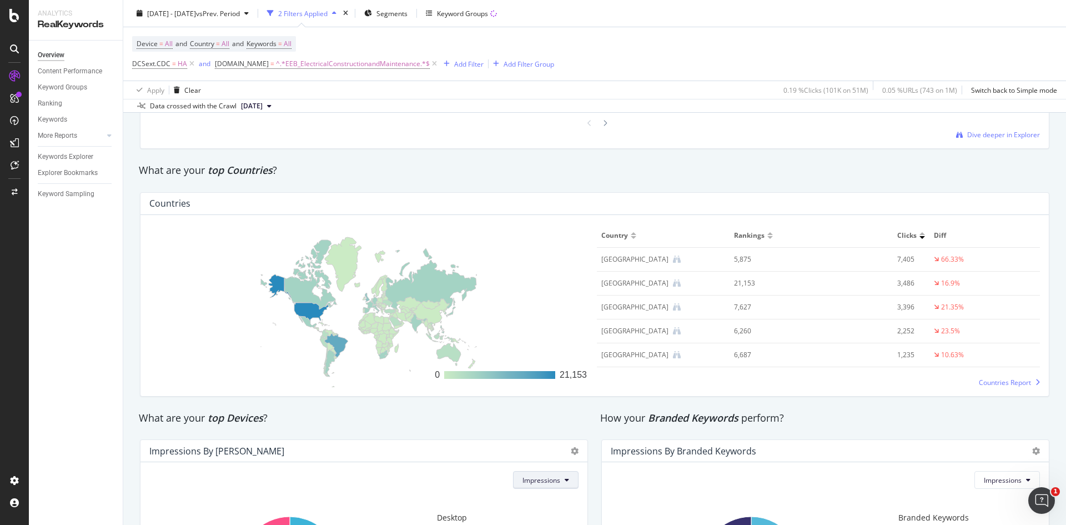
click at [554, 480] on span "Impressions" at bounding box center [541, 479] width 38 height 9
click at [529, 439] on span "Clicks" at bounding box center [538, 438] width 39 height 10
click at [1003, 478] on span "Impressions" at bounding box center [1003, 479] width 38 height 9
click at [978, 436] on span "Clicks" at bounding box center [995, 438] width 39 height 10
click at [993, 383] on span "Countries Report" at bounding box center [1005, 382] width 52 height 9
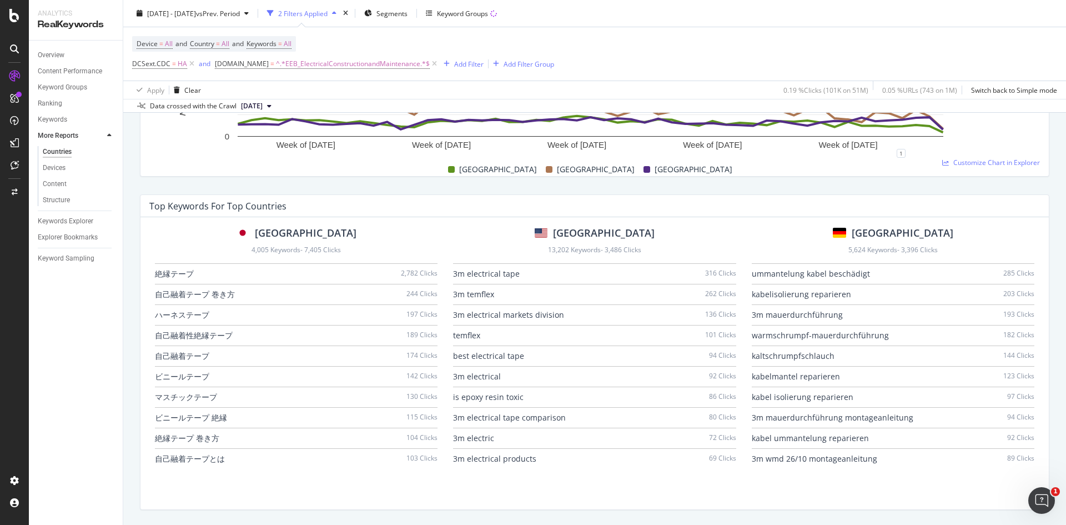
scroll to position [667, 0]
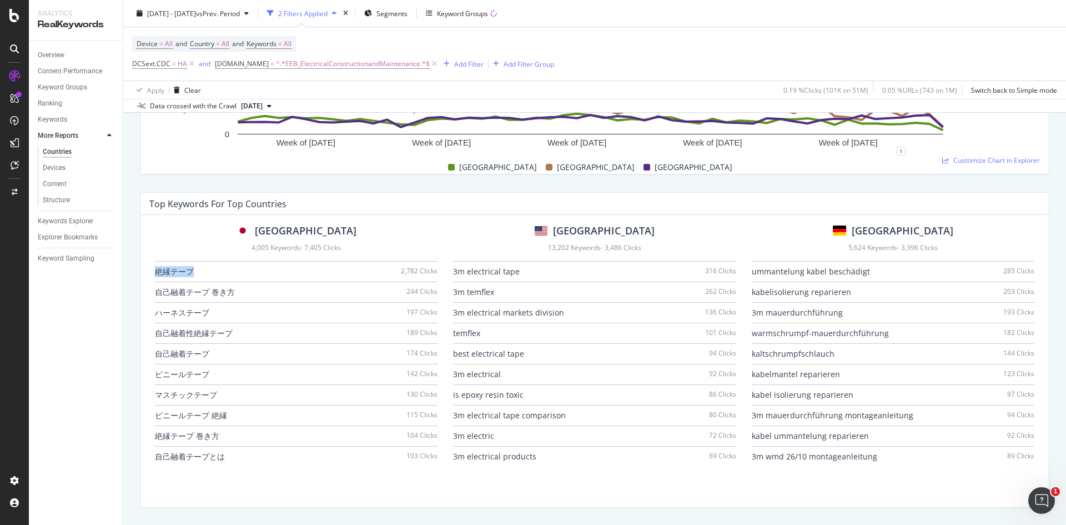
drag, startPoint x: 185, startPoint y: 270, endPoint x: 140, endPoint y: 274, distance: 45.7
click at [154, 270] on div "Japan 4,005 Keywords - 7,405 Clicks 絶縁テープ 2,782 Clicks 自己融着テープ 巻き方 244 Clicks ハ…" at bounding box center [296, 345] width 294 height 243
copy div "絶縁テープ"
drag, startPoint x: 866, startPoint y: 270, endPoint x: 745, endPoint y: 270, distance: 121.0
click at [746, 270] on div "Germany 5,624 Keywords - 3,396 Clicks ummantelung kabel beschädigt 285 Clicks k…" at bounding box center [893, 345] width 294 height 243
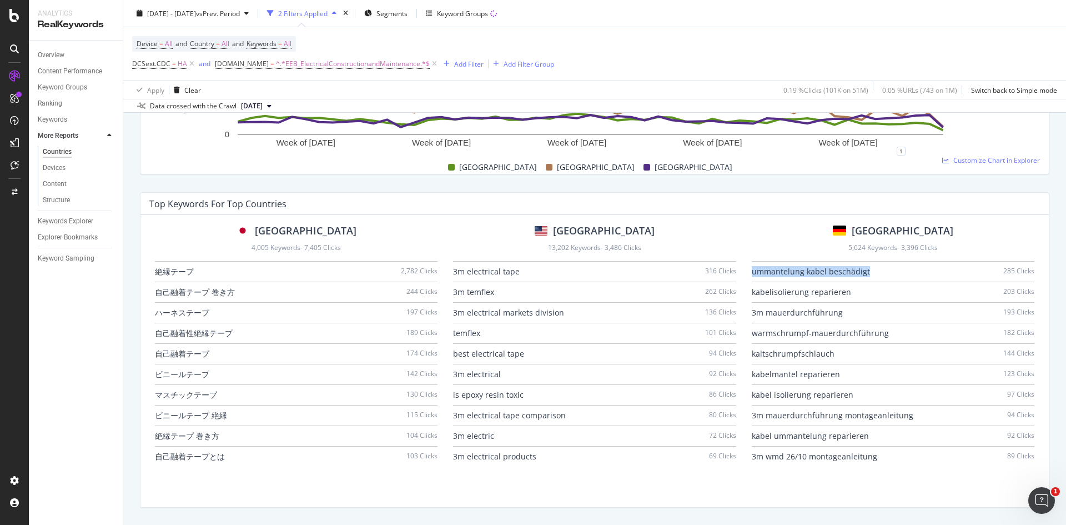
copy div "ummantelung kabel beschädigt"
drag, startPoint x: 198, startPoint y: 268, endPoint x: 147, endPoint y: 268, distance: 50.5
click at [147, 268] on div "[GEOGRAPHIC_DATA] 4,005 Keywords - 7,405 Clicks 絶縁テープ 2,782 Clicks 自己融着テープ 巻き方 …" at bounding box center [594, 361] width 908 height 292
copy div "絶縁テープ"
drag, startPoint x: 244, startPoint y: 293, endPoint x: 147, endPoint y: 292, distance: 96.6
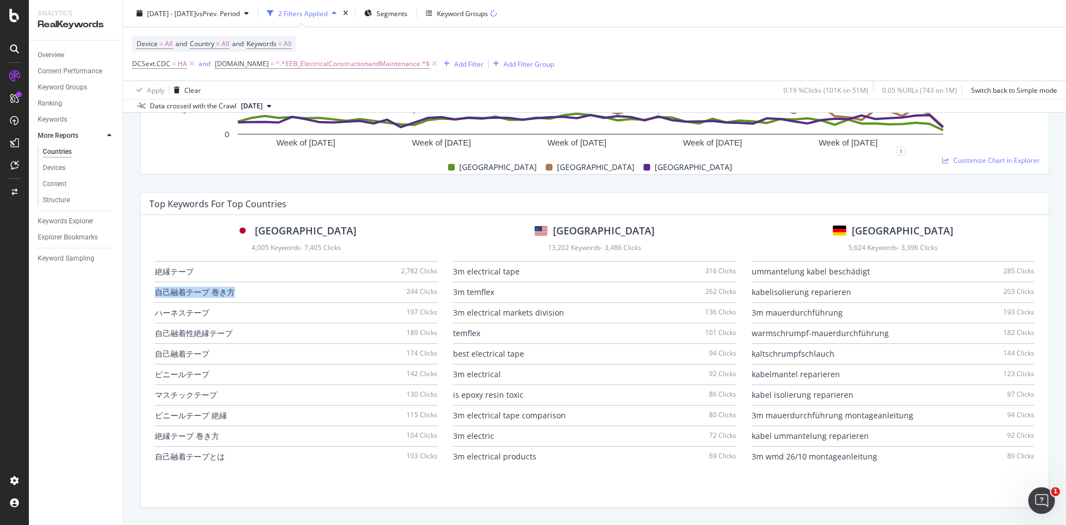
click at [147, 292] on div "[GEOGRAPHIC_DATA] 4,005 Keywords - 7,405 Clicks 絶縁テープ 2,782 Clicks 自己融着テープ 巻き方 …" at bounding box center [594, 361] width 908 height 292
copy div "自己融着テープ 巻き方"
drag, startPoint x: 178, startPoint y: 315, endPoint x: 125, endPoint y: 315, distance: 53.3
click at [125, 315] on div "Analyze your rankings data and track performance by country. Unlock key insight…" at bounding box center [594, 237] width 943 height 1526
copy div "ハーネステープ"
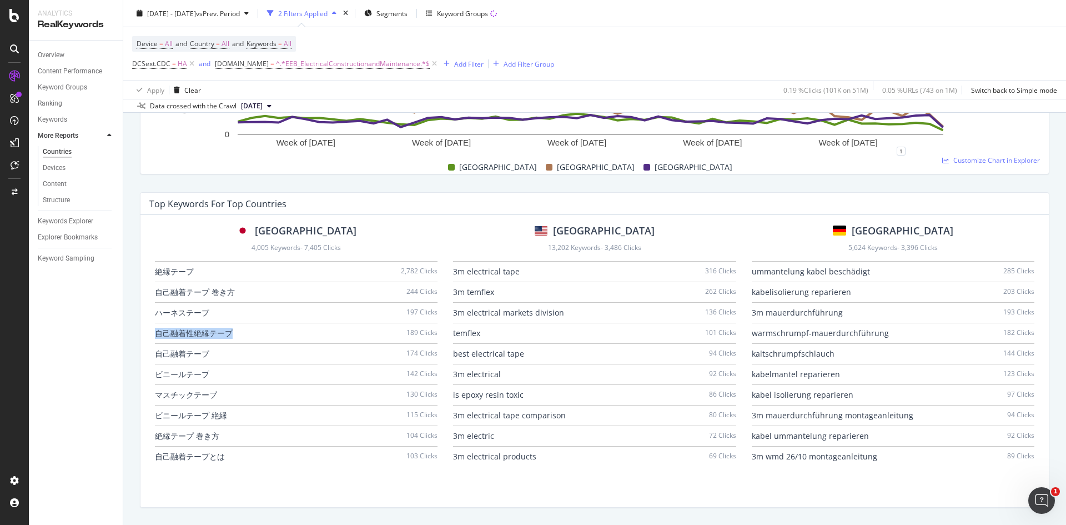
drag, startPoint x: 238, startPoint y: 332, endPoint x: 143, endPoint y: 332, distance: 95.5
click at [143, 332] on div "[GEOGRAPHIC_DATA] 4,005 Keywords - 7,405 Clicks 絶縁テープ 2,782 Clicks 自己融着テープ 巻き方 …" at bounding box center [594, 361] width 908 height 292
copy div "自己融着性絶縁テープ"
drag, startPoint x: 220, startPoint y: 355, endPoint x: 144, endPoint y: 353, distance: 76.1
click at [144, 353] on div "[GEOGRAPHIC_DATA] 4,005 Keywords - 7,405 Clicks 絶縁テープ 2,782 Clicks 自己融着テープ 巻き方 …" at bounding box center [594, 361] width 908 height 292
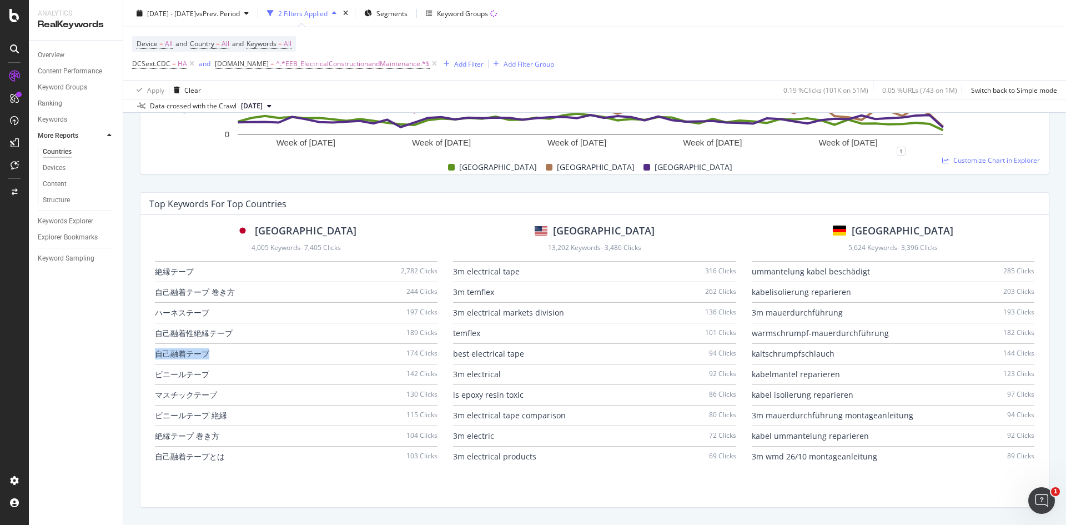
copy div "自己融着テープ"
drag, startPoint x: 218, startPoint y: 375, endPoint x: 153, endPoint y: 372, distance: 65.0
click at [153, 372] on div "Japan 4,005 Keywords - 7,405 Clicks 絶縁テープ 2,782 Clicks 自己融着テープ 巻き方 244 Clicks ハ…" at bounding box center [296, 345] width 294 height 243
copy div "ビニールテープ"
drag, startPoint x: 226, startPoint y: 391, endPoint x: 155, endPoint y: 393, distance: 71.1
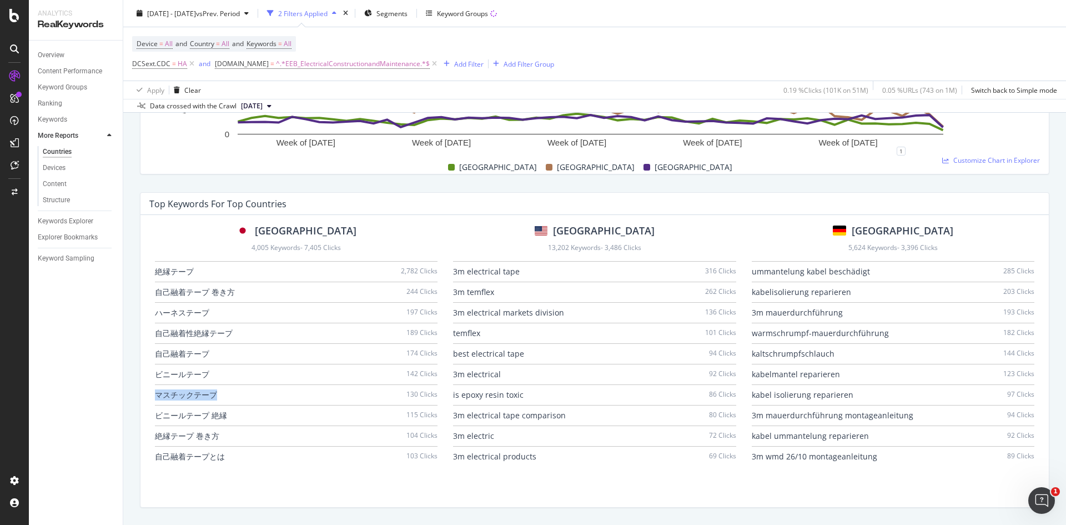
click at [155, 393] on div "マスチックテープ 130 Clicks" at bounding box center [296, 395] width 283 height 21
copy div "マスチックテープ"
drag, startPoint x: 203, startPoint y: 415, endPoint x: 154, endPoint y: 415, distance: 49.4
click at [154, 415] on div "Japan 4,005 Keywords - 7,405 Clicks 絶縁テープ 2,782 Clicks 自己融着テープ 巻き方 244 Clicks ハ…" at bounding box center [296, 345] width 294 height 243
copy div "ビニールテープ 絶縁"
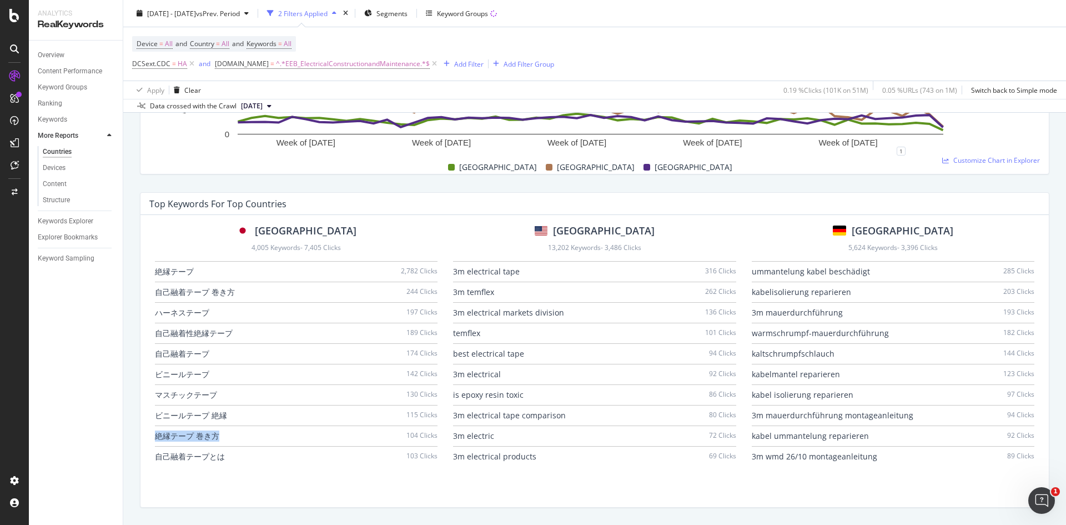
drag, startPoint x: 214, startPoint y: 440, endPoint x: 152, endPoint y: 439, distance: 62.2
click at [152, 439] on div "Japan 4,005 Keywords - 7,405 Clicks 絶縁テープ 2,782 Clicks 自己融着テープ 巻き方 244 Clicks ハ…" at bounding box center [296, 345] width 294 height 243
drag, startPoint x: 230, startPoint y: 457, endPoint x: 153, endPoint y: 456, distance: 77.2
click at [153, 456] on div "Japan 4,005 Keywords - 7,405 Clicks 絶縁テープ 2,782 Clicks 自己融着テープ 巻き方 244 Clicks ハ…" at bounding box center [296, 345] width 294 height 243
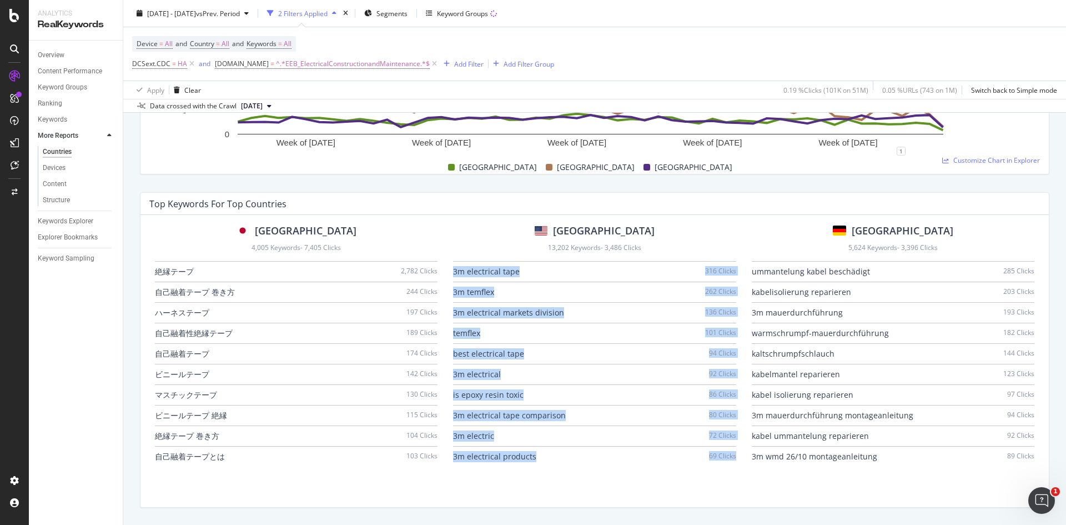
drag, startPoint x: 451, startPoint y: 270, endPoint x: 730, endPoint y: 454, distance: 333.4
click at [730, 454] on div "3m electrical tape 316 Clicks 3m temflex 262 Clicks 3m electrical markets divis…" at bounding box center [594, 363] width 283 height 205
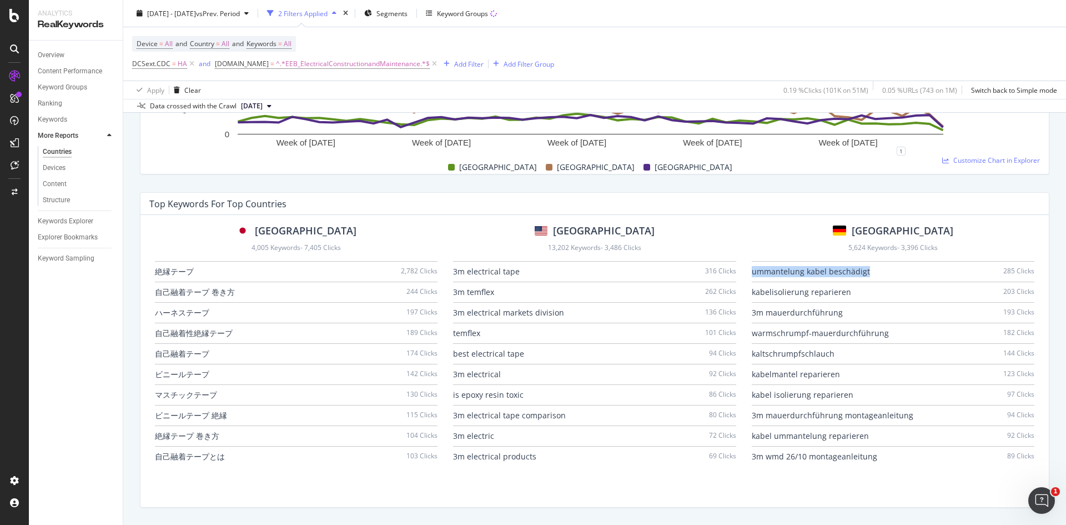
drag, startPoint x: 864, startPoint y: 270, endPoint x: 745, endPoint y: 271, distance: 118.8
click at [746, 271] on div "Germany 5,624 Keywords - 3,396 Clicks ummantelung kabel beschädigt 285 Clicks k…" at bounding box center [893, 345] width 294 height 243
drag, startPoint x: 847, startPoint y: 292, endPoint x: 743, endPoint y: 294, distance: 103.8
click at [746, 294] on div "Germany 5,624 Keywords - 3,396 Clicks ummantelung kabel beschädigt 285 Clicks k…" at bounding box center [893, 345] width 294 height 243
drag, startPoint x: 882, startPoint y: 311, endPoint x: 748, endPoint y: 317, distance: 134.5
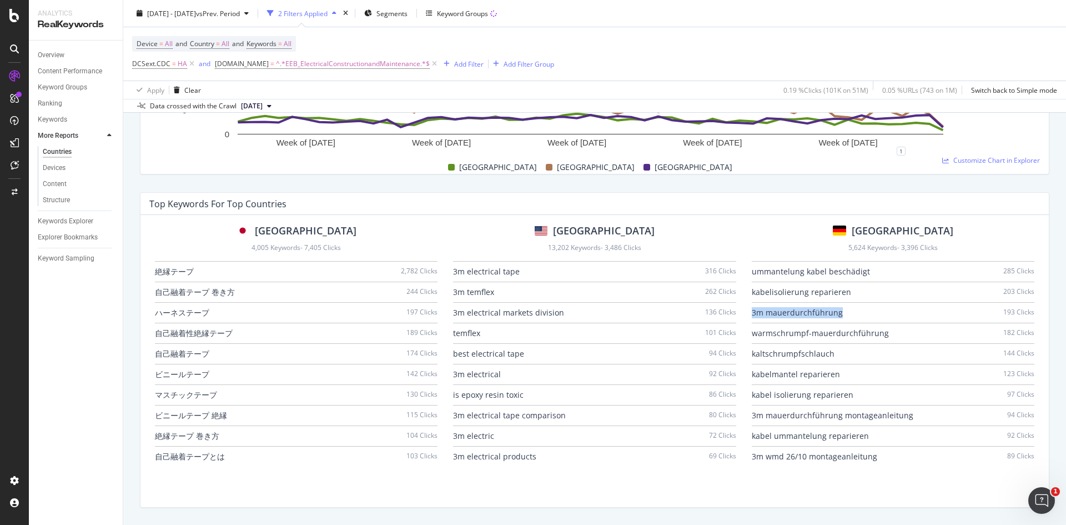
click at [752, 317] on div "3m mauerdurchführung 193 Clicks" at bounding box center [893, 313] width 283 height 21
drag, startPoint x: 891, startPoint y: 331, endPoint x: 748, endPoint y: 334, distance: 142.2
click at [752, 334] on div "warmschrumpf-mauerdurchführung 182 Clicks" at bounding box center [893, 333] width 283 height 21
drag, startPoint x: 846, startPoint y: 351, endPoint x: 743, endPoint y: 355, distance: 102.8
click at [746, 356] on div "Germany 5,624 Keywords - 3,396 Clicks ummantelung kabel beschädigt 285 Clicks k…" at bounding box center [893, 345] width 294 height 243
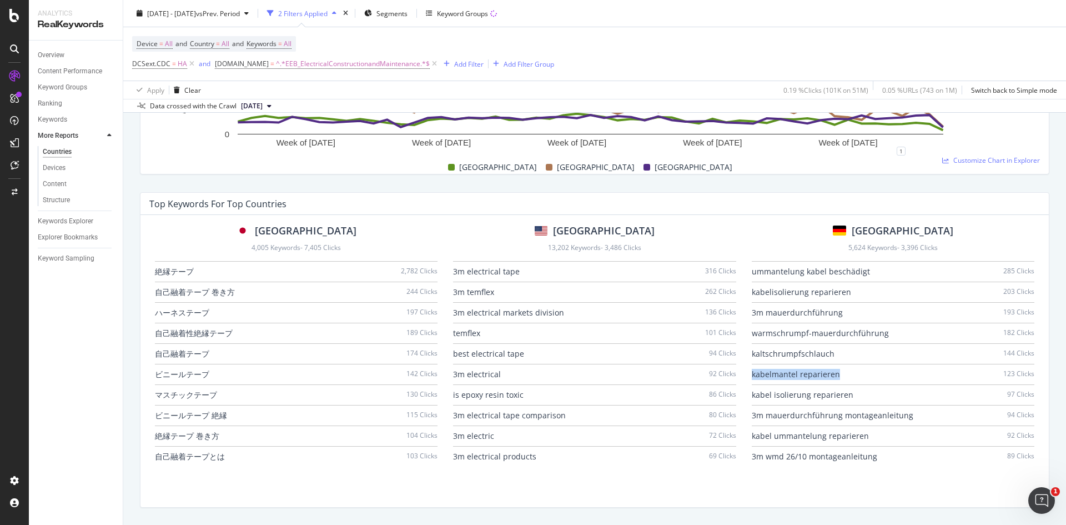
drag, startPoint x: 840, startPoint y: 372, endPoint x: 742, endPoint y: 378, distance: 97.9
click at [746, 378] on div "Germany 5,624 Keywords - 3,396 Clicks ummantelung kabel beschädigt 285 Clicks k…" at bounding box center [893, 345] width 294 height 243
drag, startPoint x: 876, startPoint y: 394, endPoint x: 745, endPoint y: 401, distance: 131.8
click at [746, 401] on div "Germany 5,624 Keywords - 3,396 Clicks ummantelung kabel beschädigt 285 Clicks k…" at bounding box center [893, 345] width 294 height 243
drag, startPoint x: 896, startPoint y: 414, endPoint x: 744, endPoint y: 419, distance: 151.6
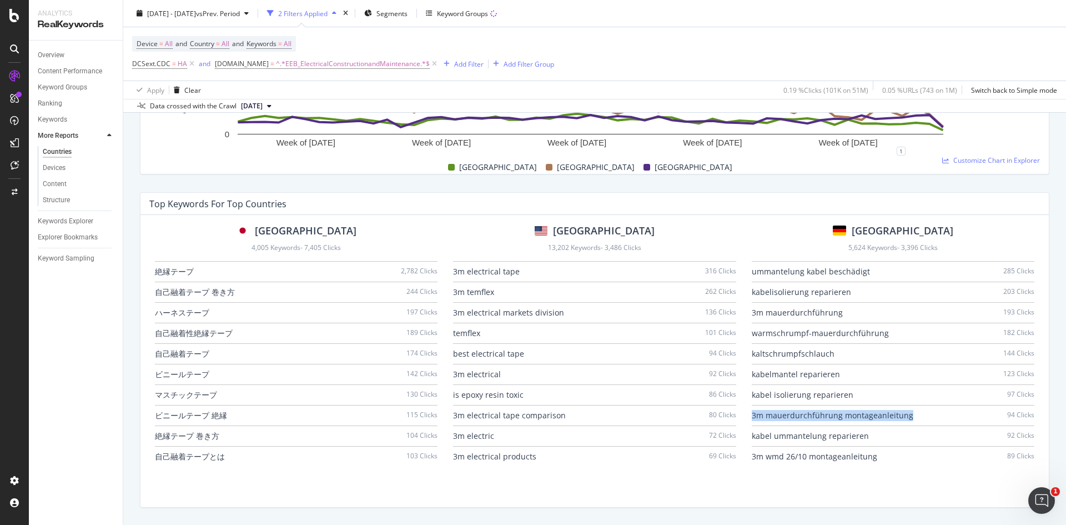
click at [746, 419] on div "Germany 5,624 Keywords - 3,396 Clicks ummantelung kabel beschädigt 285 Clicks k…" at bounding box center [893, 345] width 294 height 243
drag, startPoint x: 872, startPoint y: 435, endPoint x: 746, endPoint y: 440, distance: 125.6
click at [752, 440] on div "kabel ummantelung reparieren 92 Clicks" at bounding box center [893, 436] width 283 height 21
drag, startPoint x: 907, startPoint y: 458, endPoint x: 745, endPoint y: 454, distance: 162.7
click at [746, 454] on div "Germany 5,624 Keywords - 3,396 Clicks ummantelung kabel beschädigt 285 Clicks k…" at bounding box center [893, 345] width 294 height 243
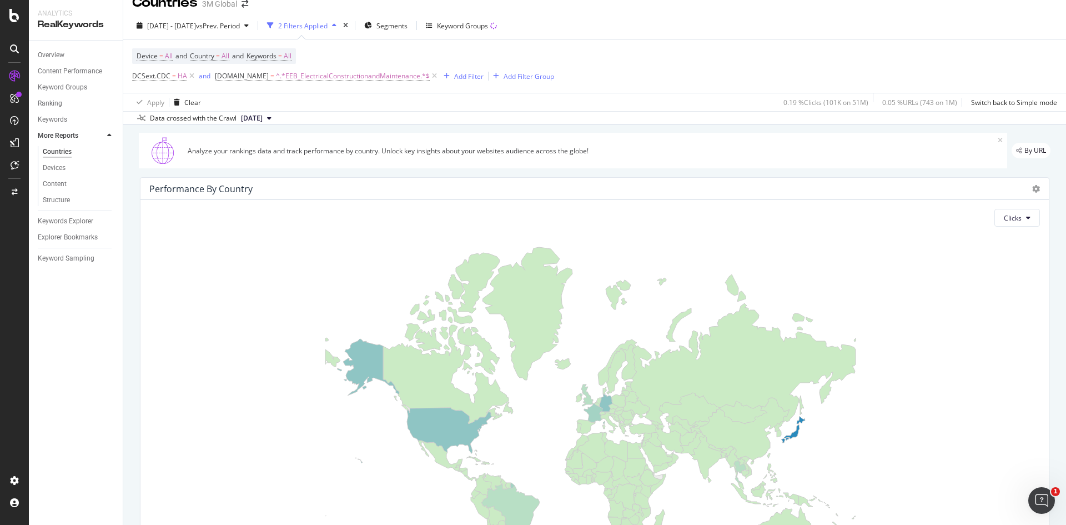
scroll to position [0, 0]
